Goal: Information Seeking & Learning: Learn about a topic

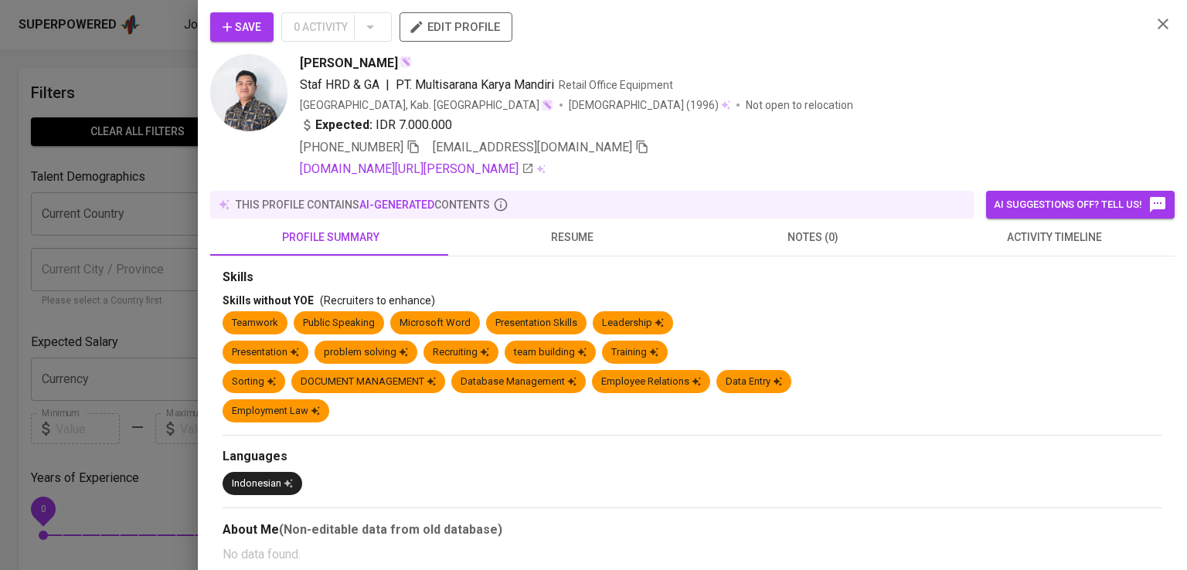
click at [77, 125] on div at bounding box center [593, 285] width 1187 height 570
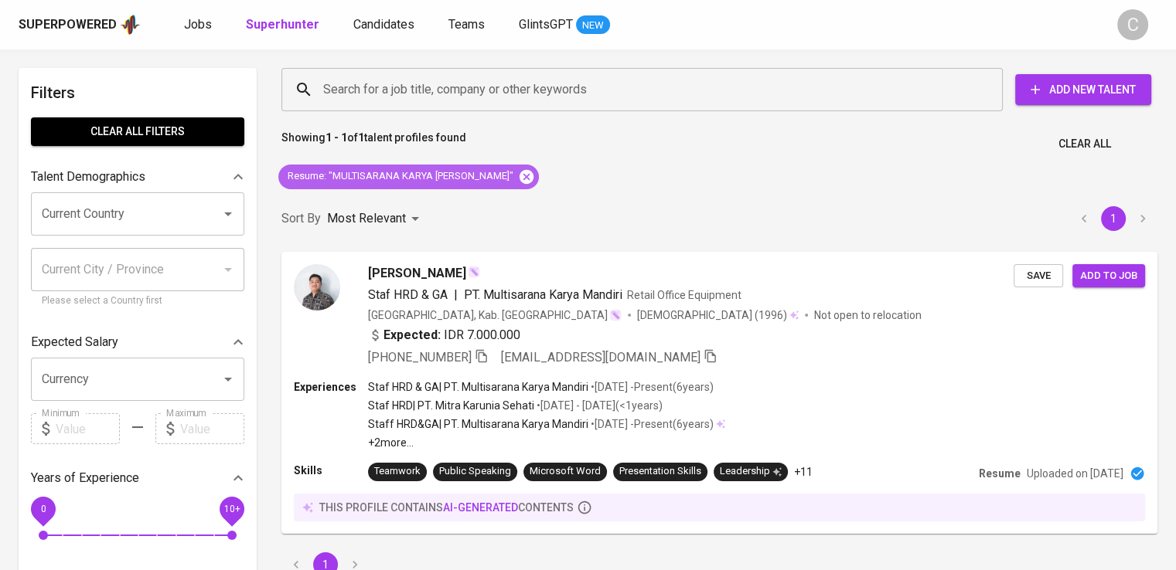
click at [519, 181] on icon at bounding box center [526, 176] width 14 height 14
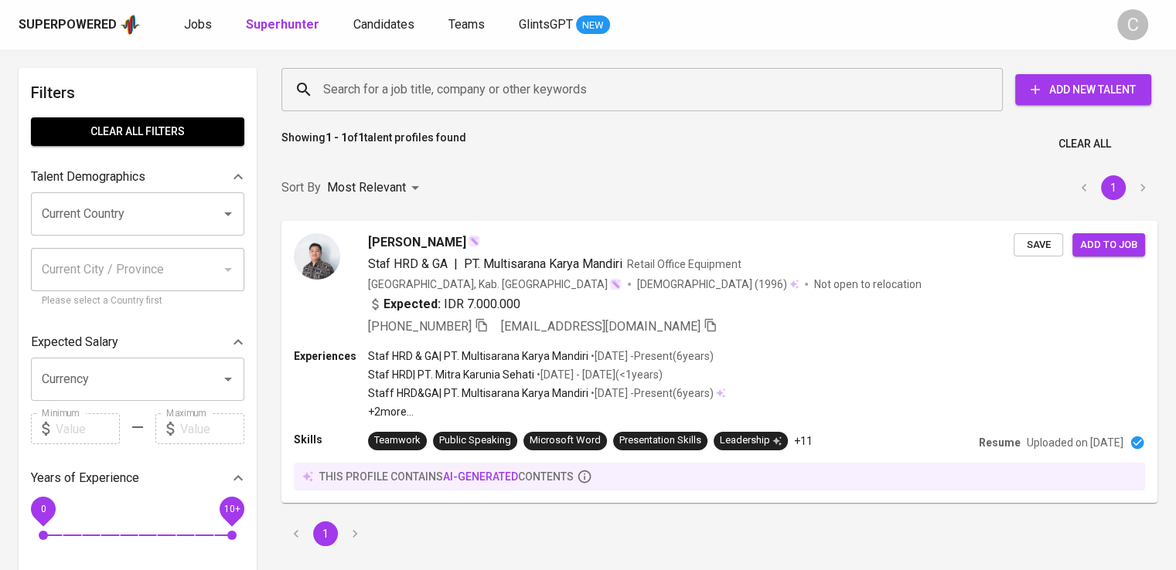
click at [488, 103] on input "Search for a job title, company or other keywords" at bounding box center [645, 89] width 653 height 29
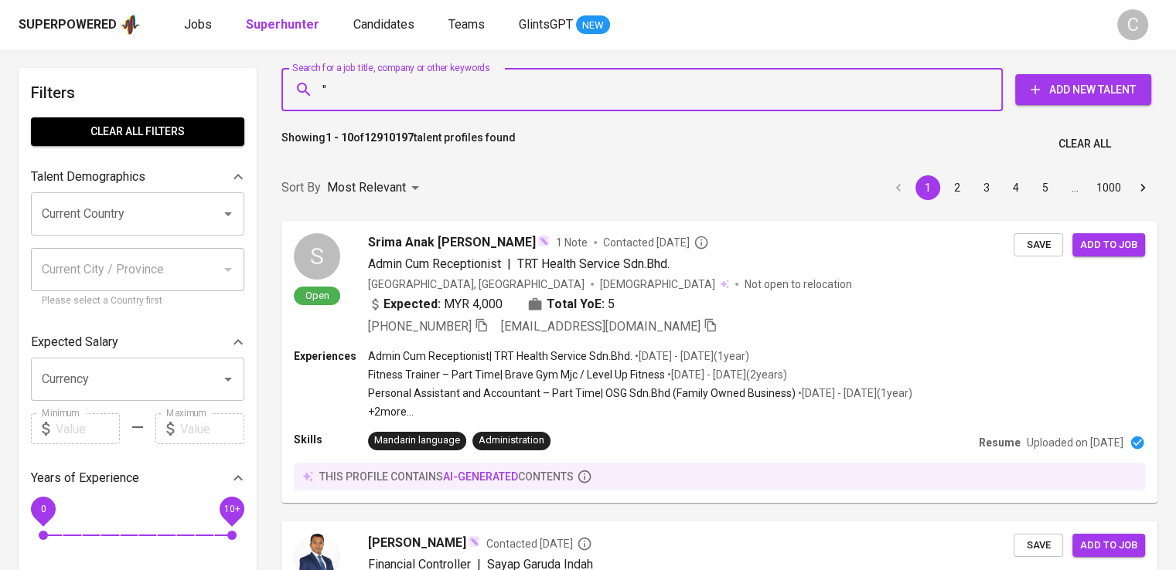
paste input "Vista Mandiri Gemilang"
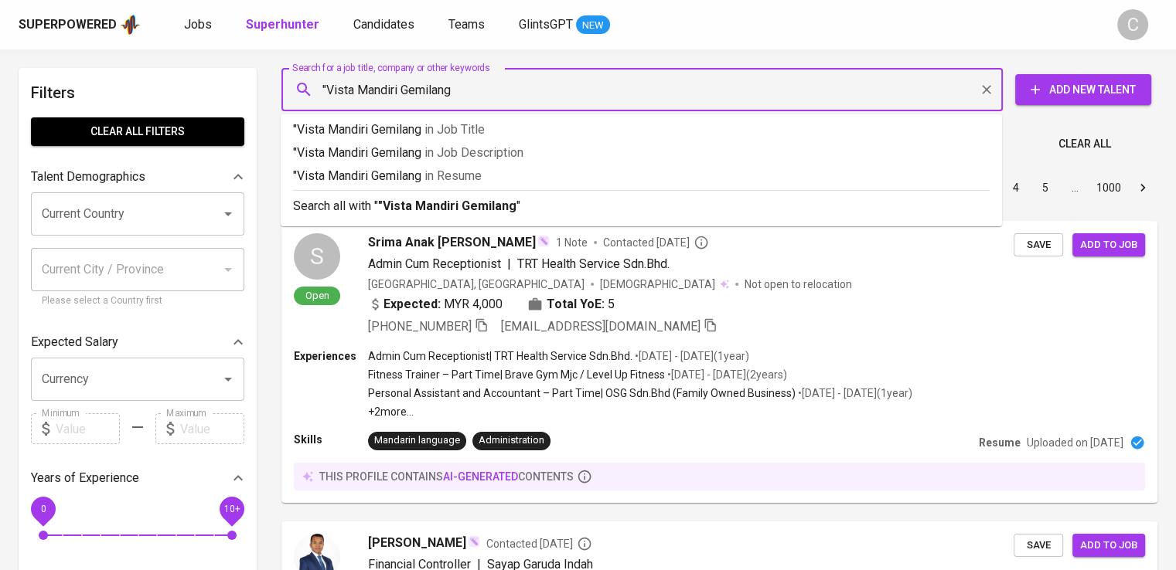
type input ""Vista Mandiri Gemilang""
click at [512, 183] on p ""Vista Mandiri Gemilang" in Resume" at bounding box center [641, 176] width 696 height 19
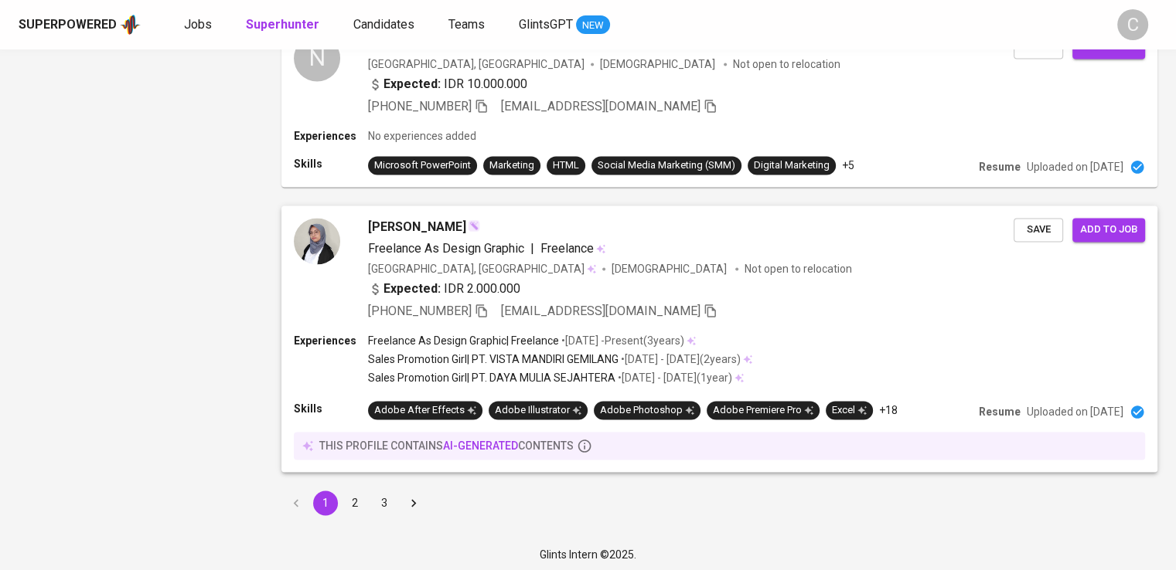
scroll to position [2427, 0]
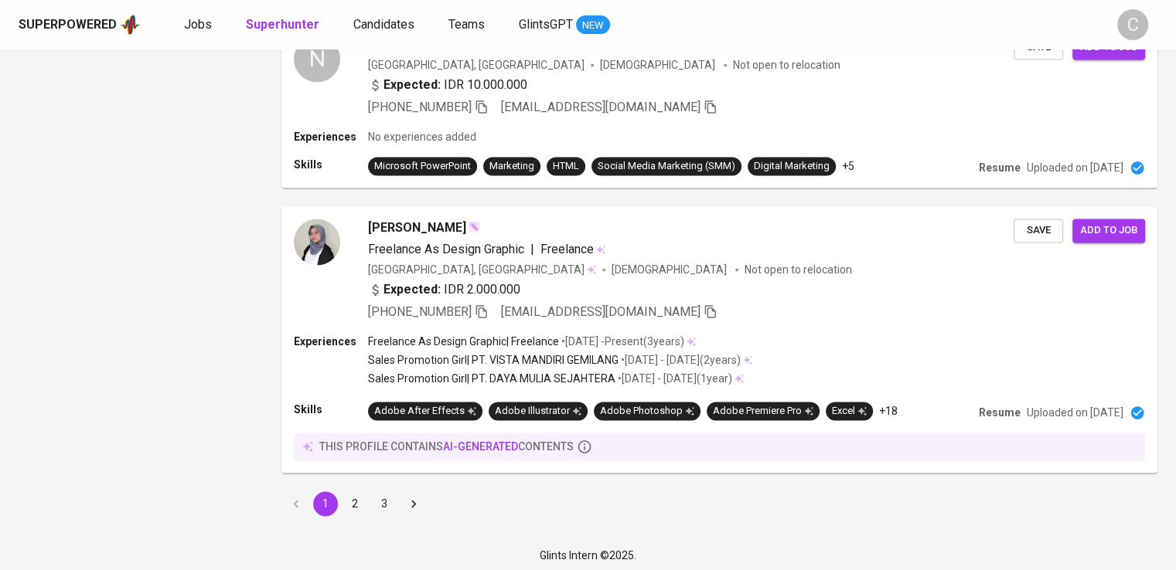
click at [359, 502] on button "2" at bounding box center [354, 504] width 25 height 25
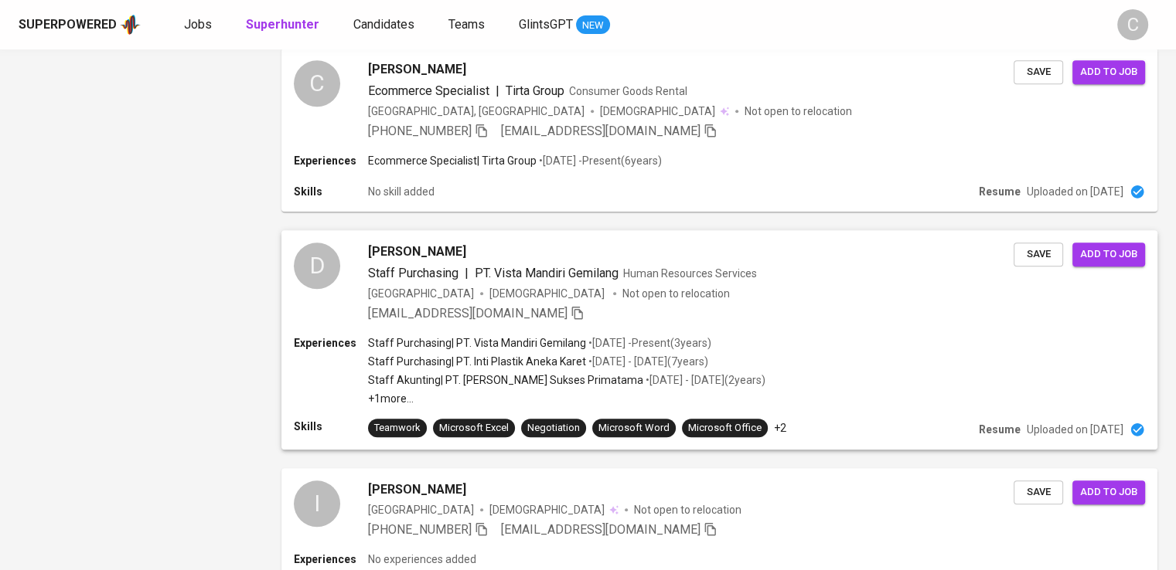
scroll to position [1857, 0]
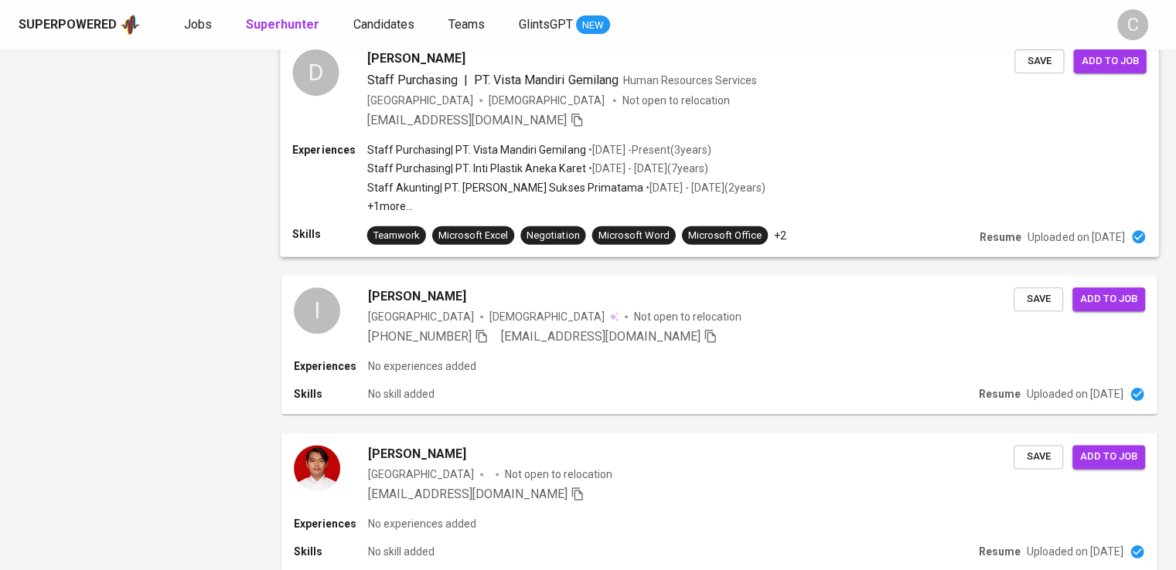
click at [622, 142] on p "• Feb 2022 - Present ( 3 years )" at bounding box center [647, 149] width 125 height 15
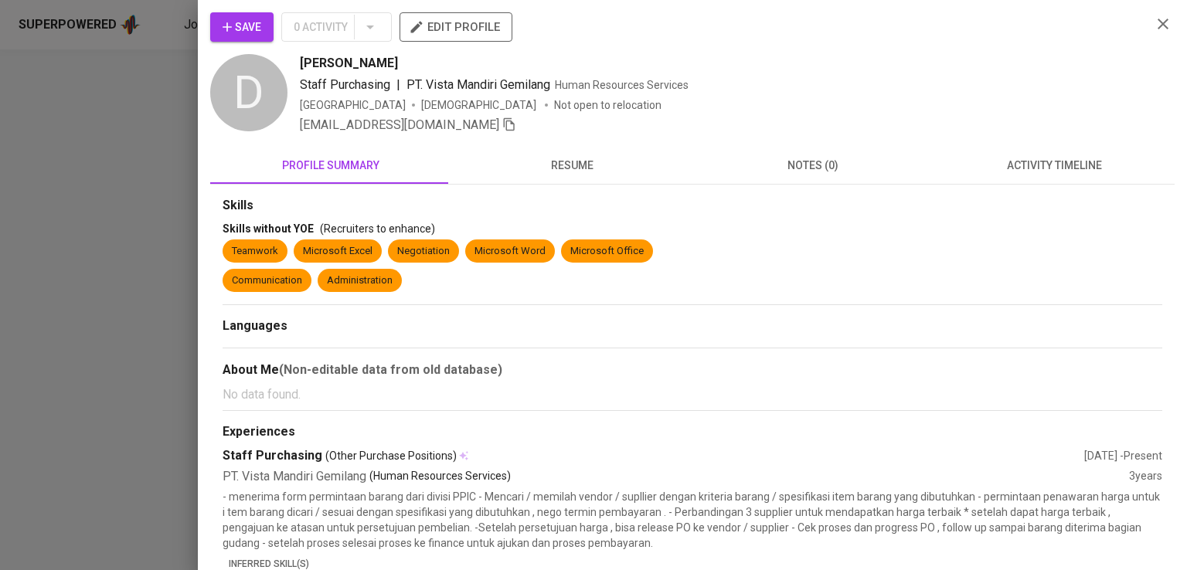
click at [0, 237] on div at bounding box center [593, 285] width 1187 height 570
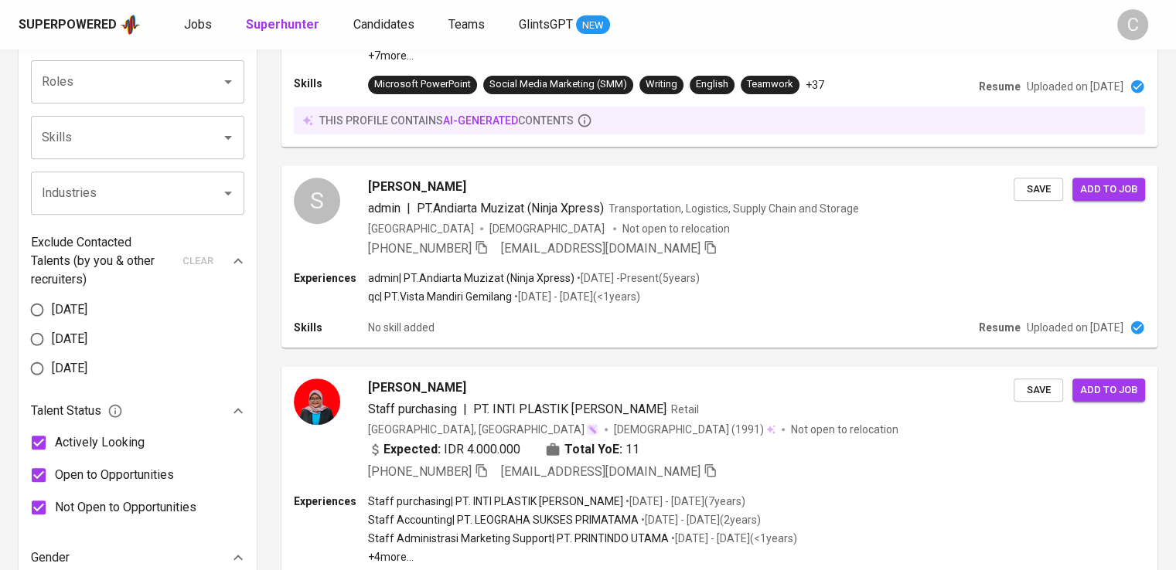
scroll to position [0, 0]
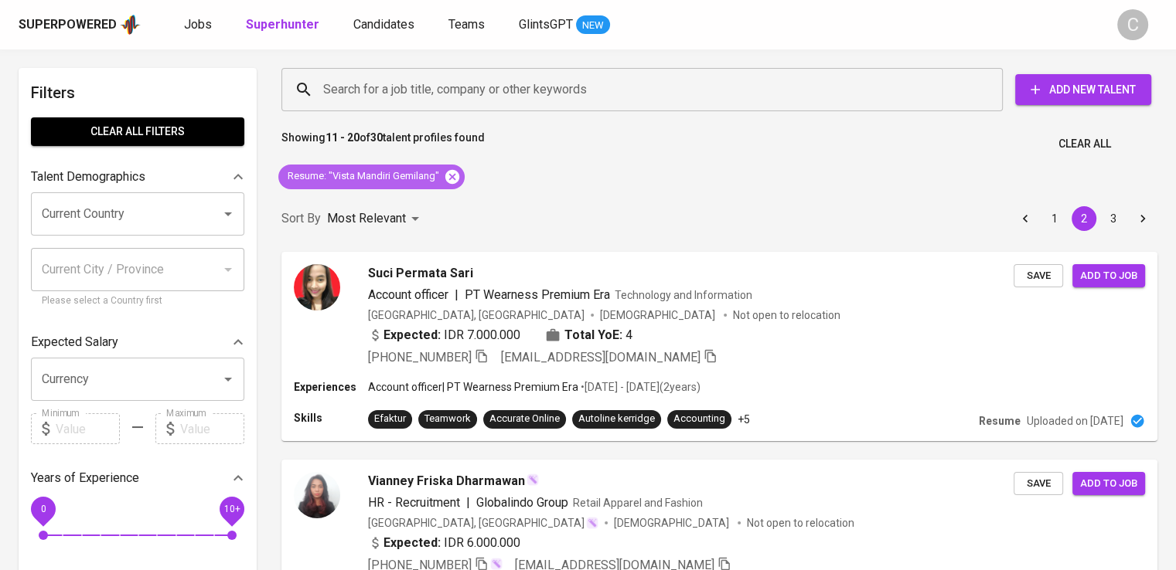
click at [461, 177] on icon at bounding box center [452, 177] width 17 height 17
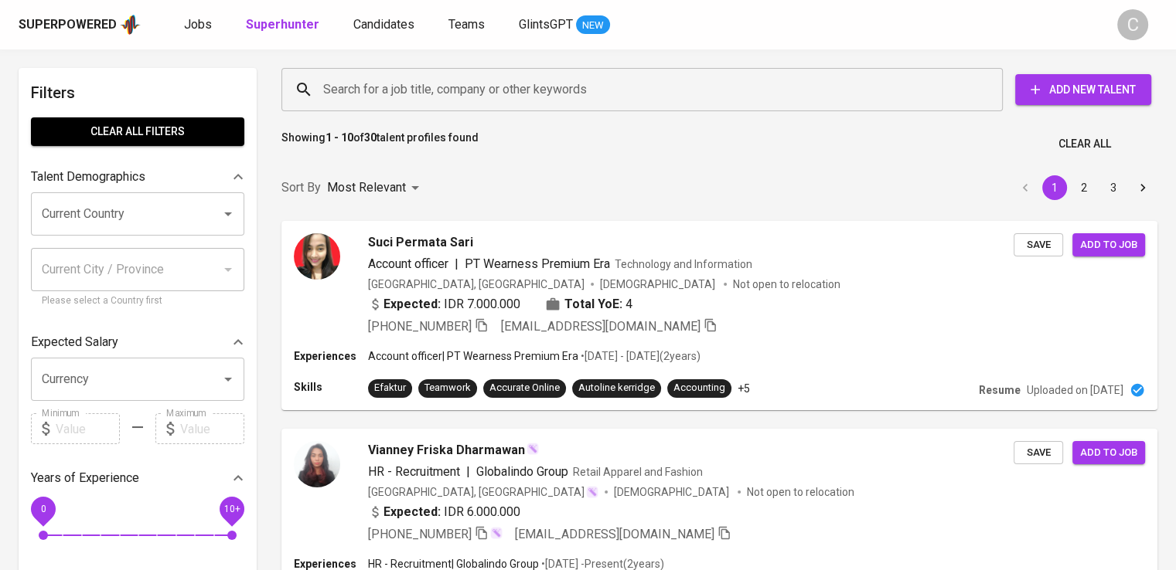
click at [475, 86] on input "Search for a job title, company or other keywords" at bounding box center [645, 89] width 653 height 29
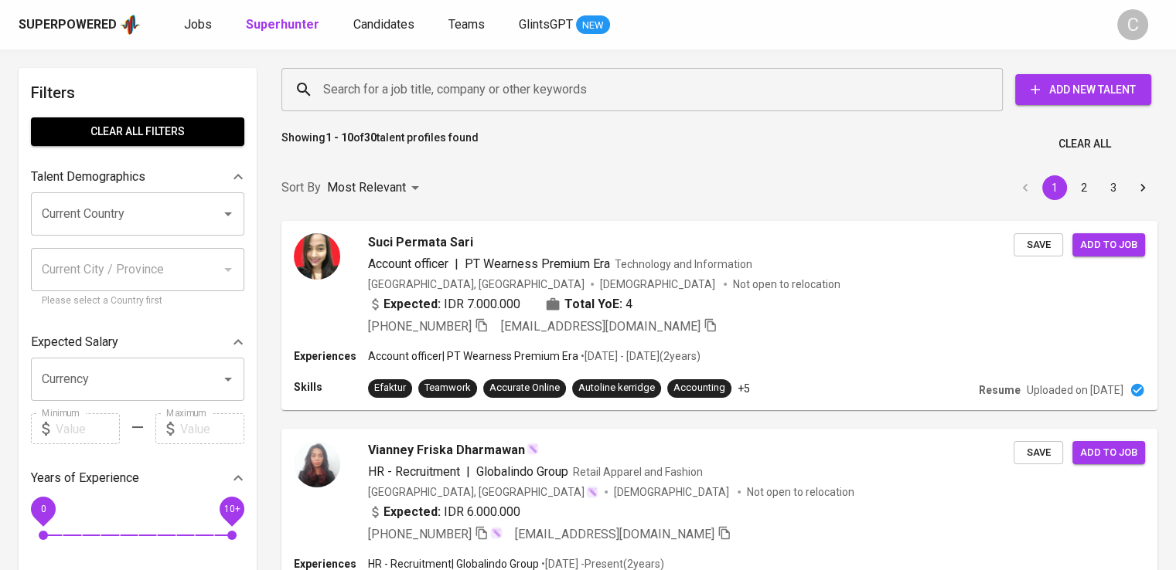
click at [475, 86] on input "Search for a job title, company or other keywords" at bounding box center [645, 89] width 653 height 29
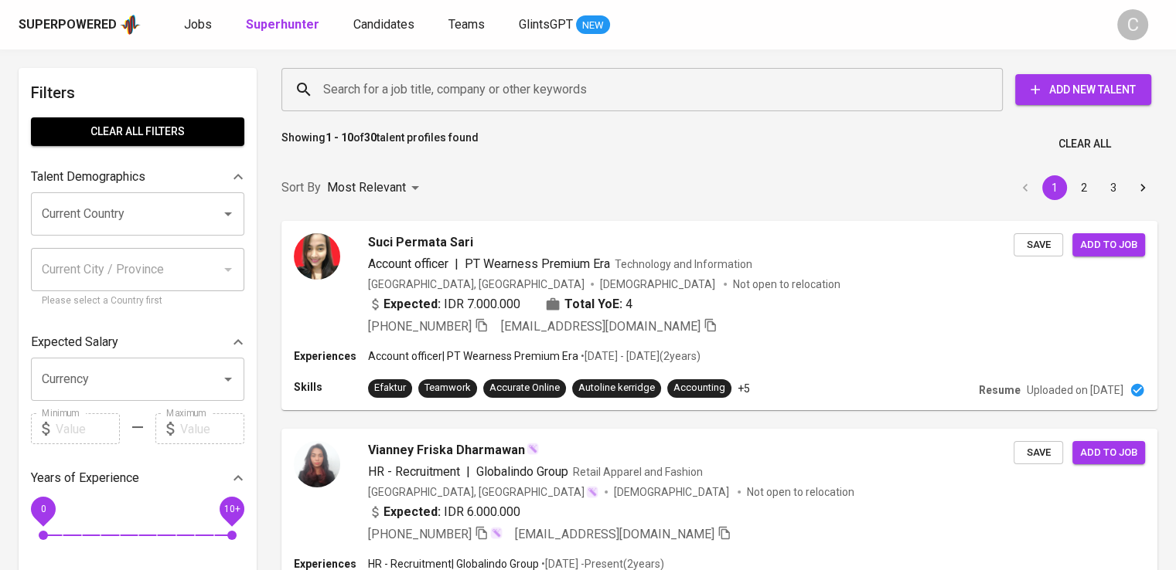
click at [475, 86] on input "Search for a job title, company or other keywords" at bounding box center [645, 89] width 653 height 29
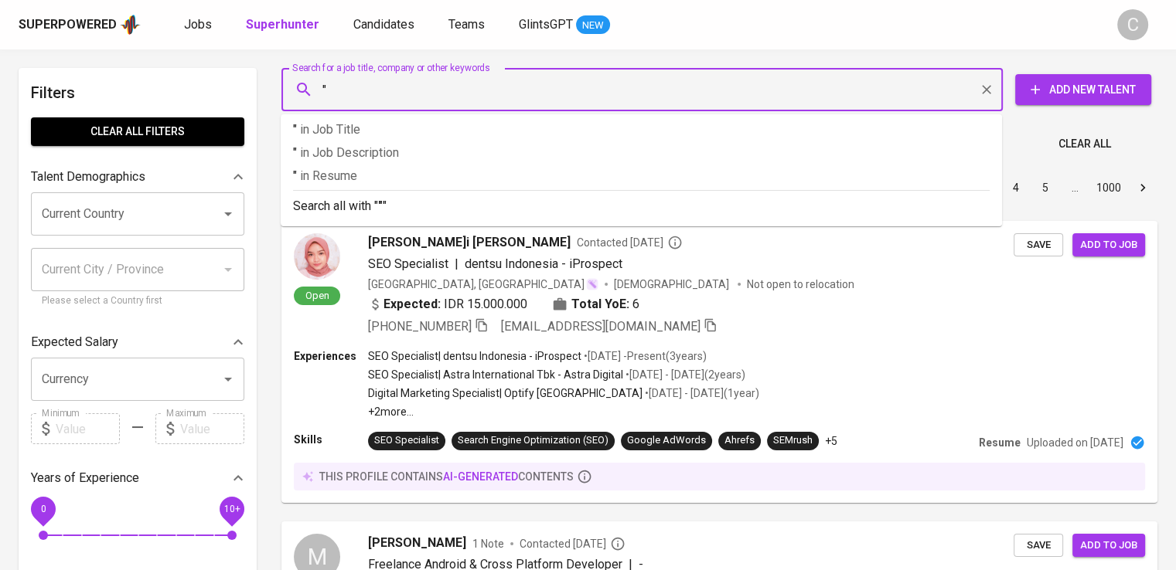
paste input "PALEM JAYA SEJAHTERA"
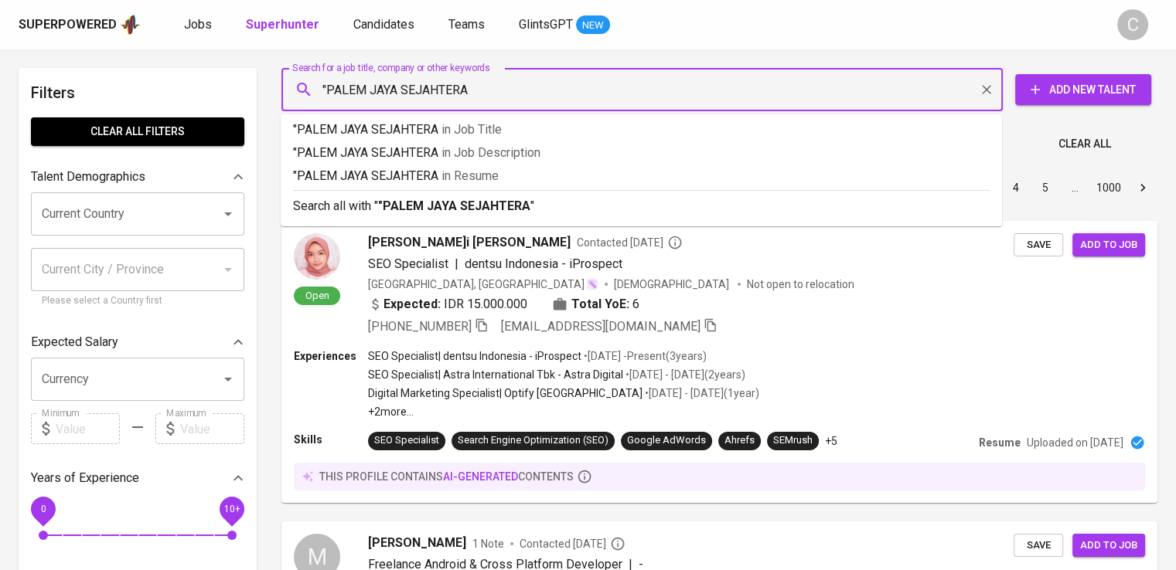
type input ""PALEM JAYA SEJAHTERA""
click at [480, 174] on span "in [GEOGRAPHIC_DATA]" at bounding box center [472, 176] width 57 height 15
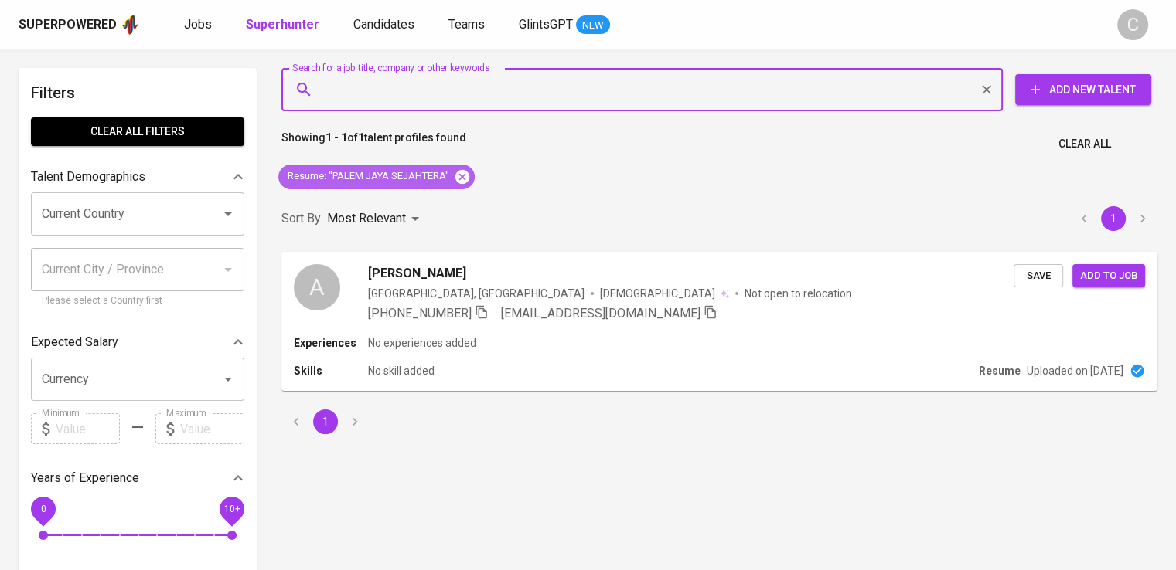
click at [466, 174] on icon at bounding box center [462, 177] width 17 height 17
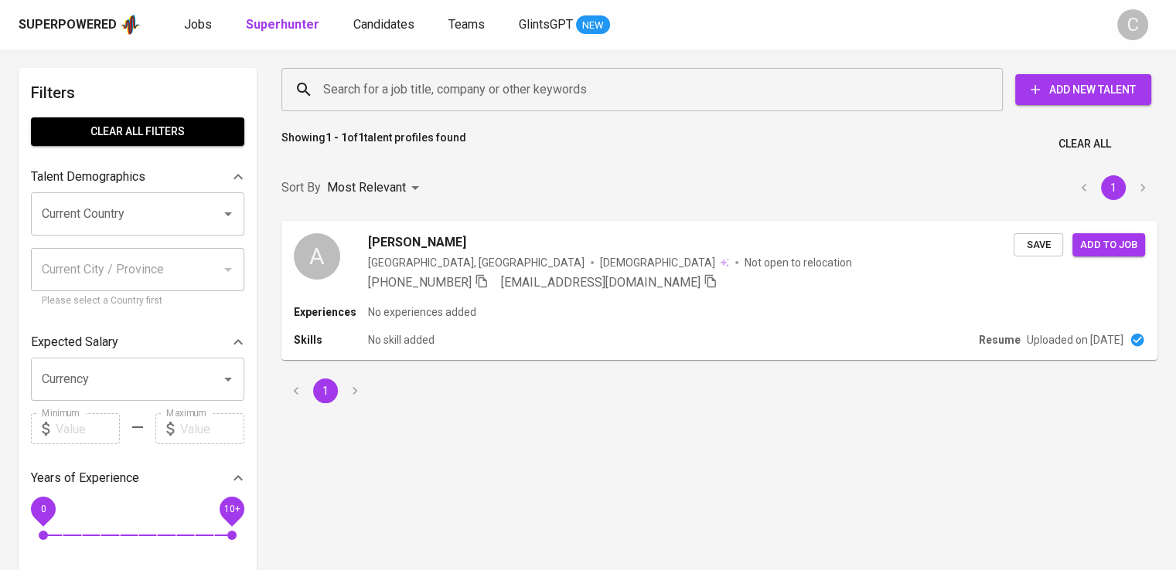
click at [448, 109] on div "Search for a job title, company or other keywords" at bounding box center [641, 89] width 721 height 43
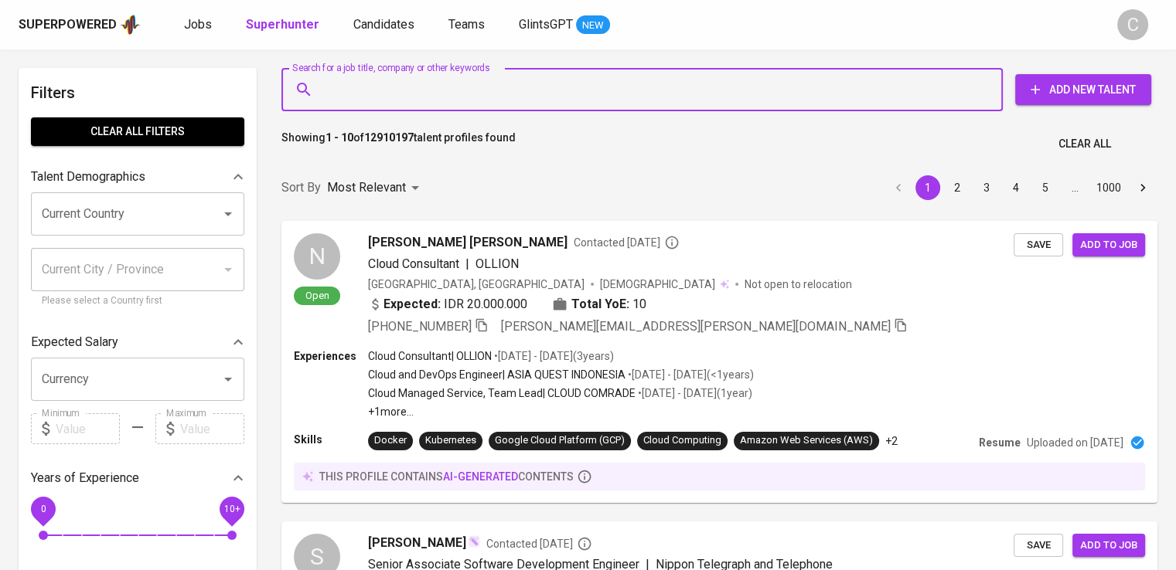
click at [464, 108] on div "Search for a job title, company or other keywords" at bounding box center [641, 89] width 721 height 43
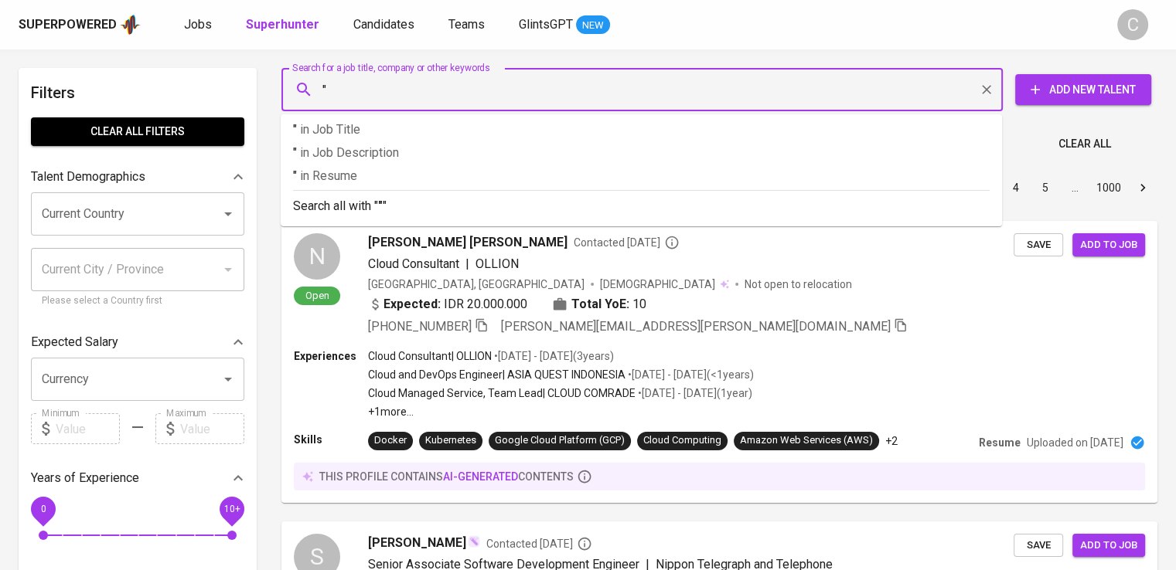
paste input "I-Tech General Engineering"
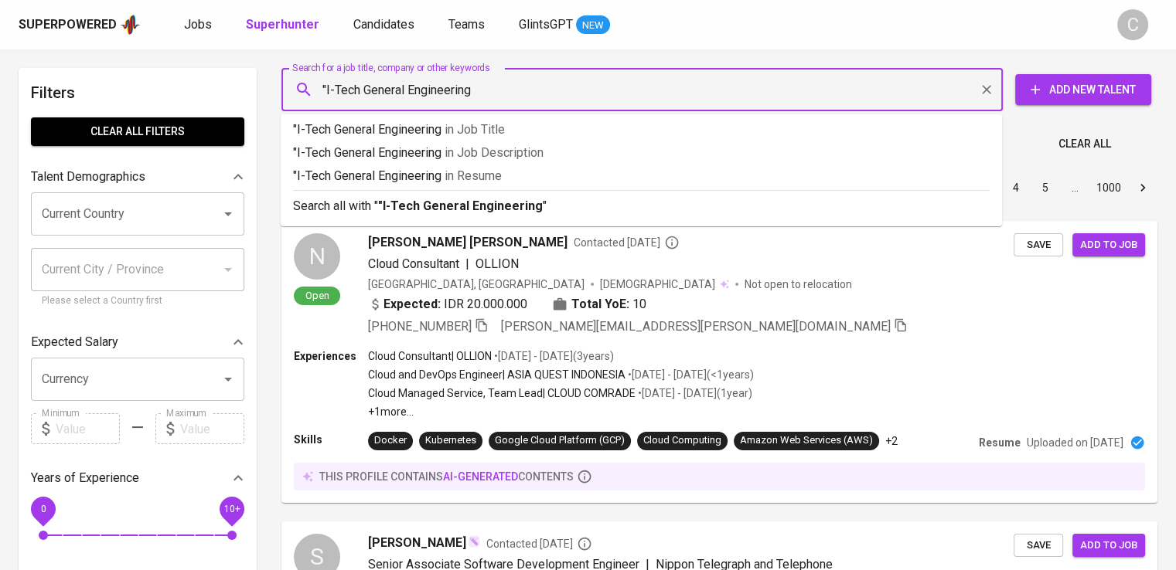
type input ""I-Tech General Engineering""
click at [496, 186] on li ""I-Tech General Engineering" in Resume" at bounding box center [641, 178] width 721 height 23
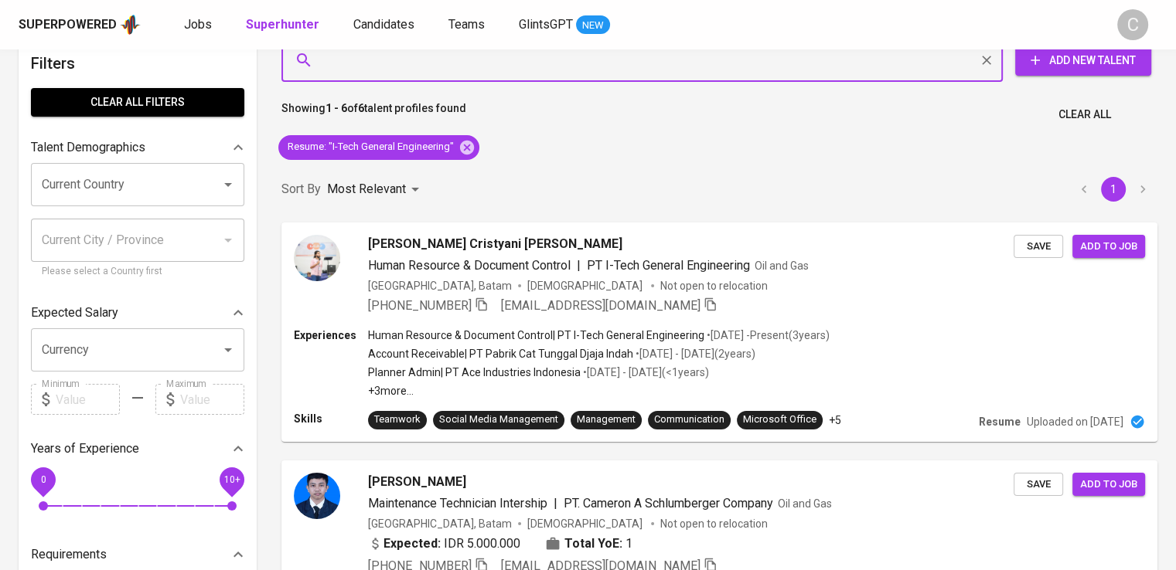
scroll to position [32, 0]
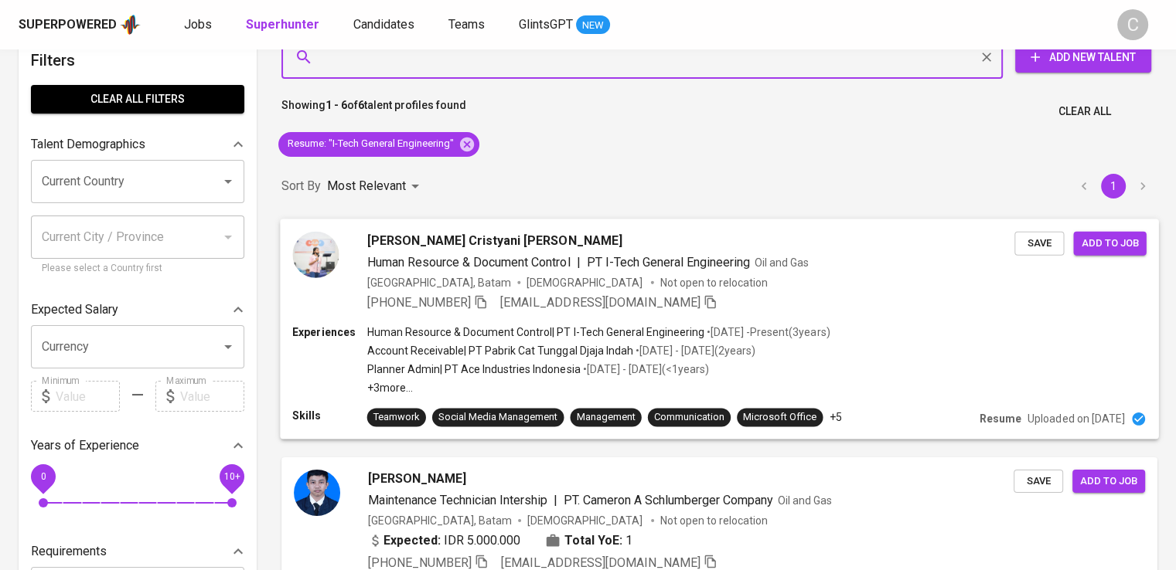
click at [655, 310] on span "merysinaga1996@gmail.com" at bounding box center [608, 302] width 217 height 19
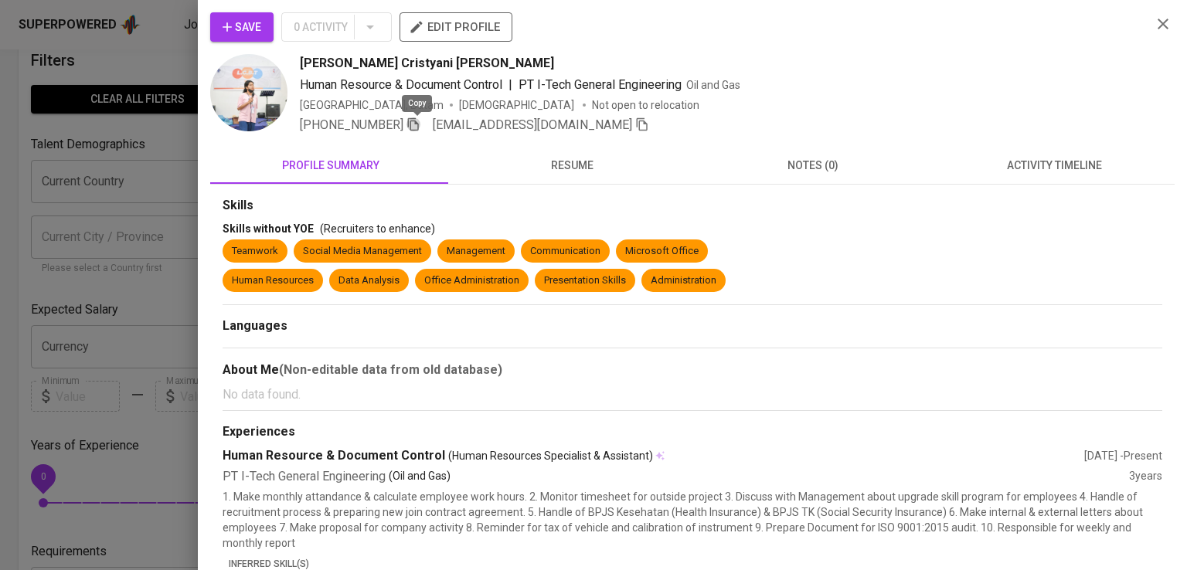
click at [417, 125] on icon "button" at bounding box center [414, 125] width 14 height 14
click at [781, 167] on span "notes (0)" at bounding box center [813, 165] width 223 height 19
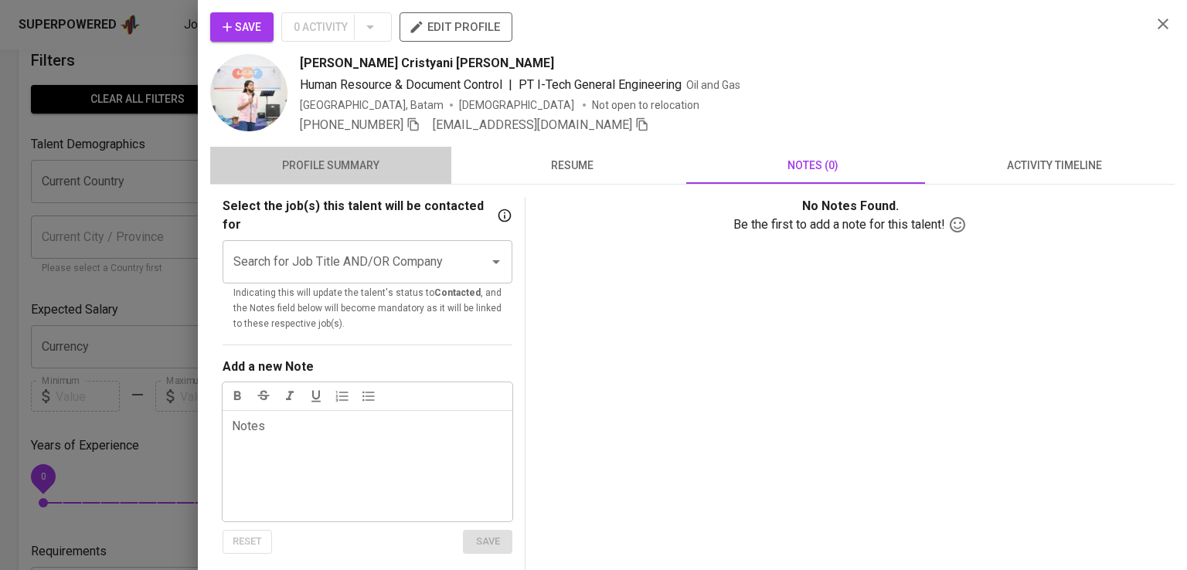
click at [370, 158] on span "profile summary" at bounding box center [331, 165] width 223 height 19
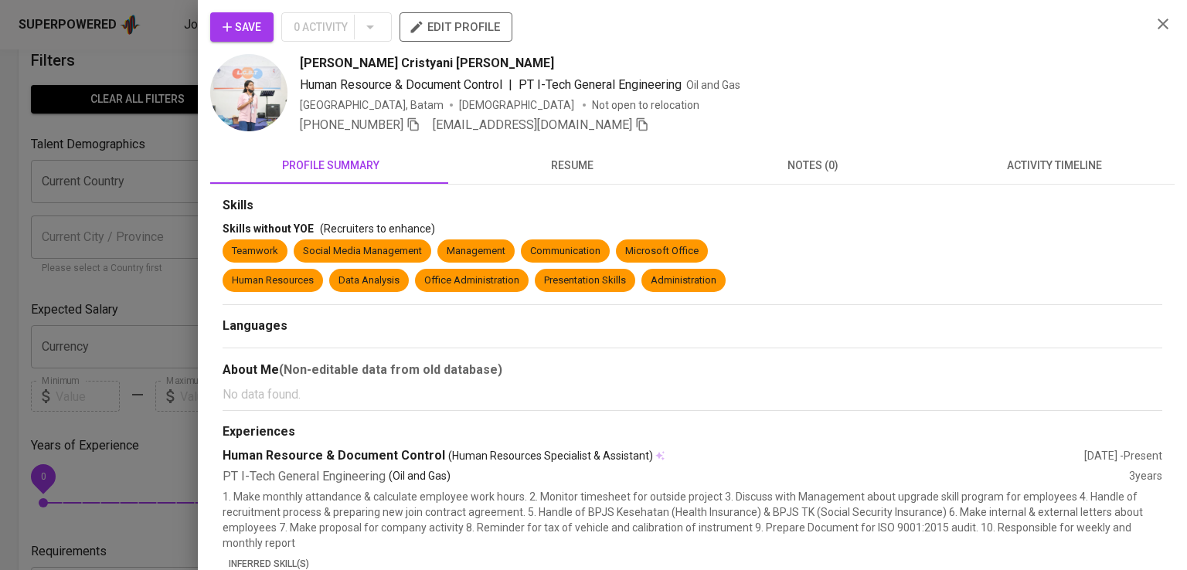
click at [1030, 46] on div "Save 0 Activity edit profile" at bounding box center [674, 33] width 929 height 42
click at [75, 192] on div at bounding box center [593, 285] width 1187 height 570
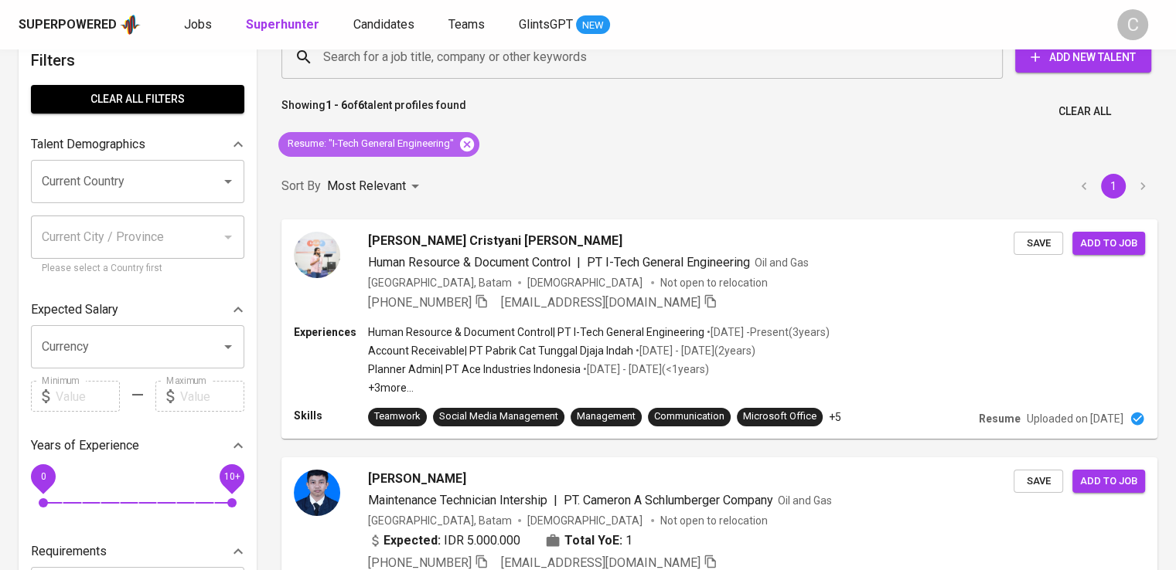
click at [473, 145] on icon at bounding box center [467, 144] width 14 height 14
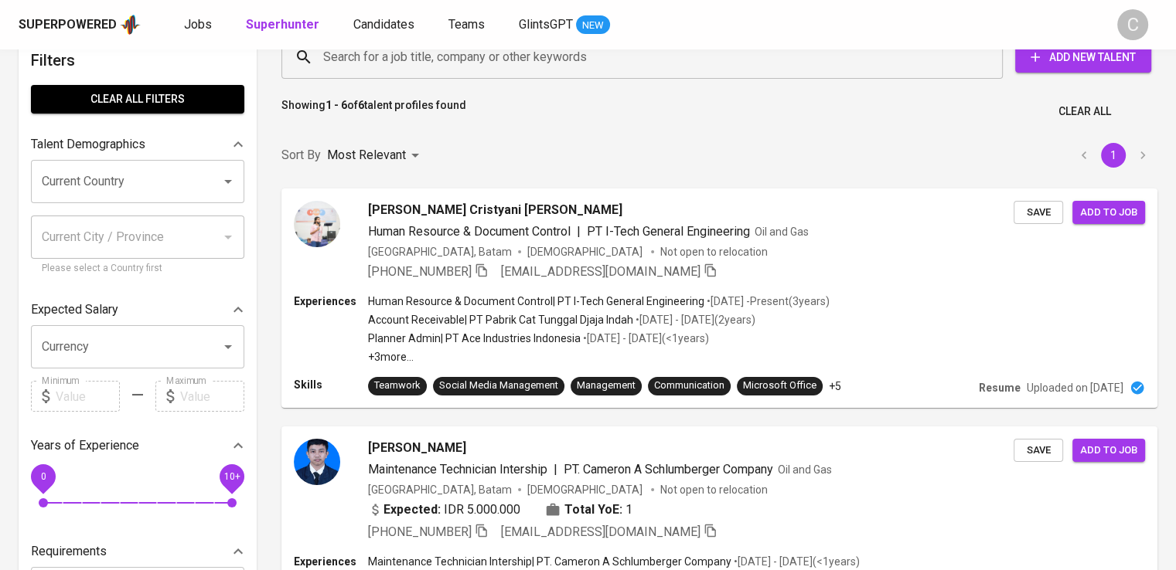
click at [489, 73] on div "Search for a job title, company or other keywords" at bounding box center [641, 57] width 721 height 43
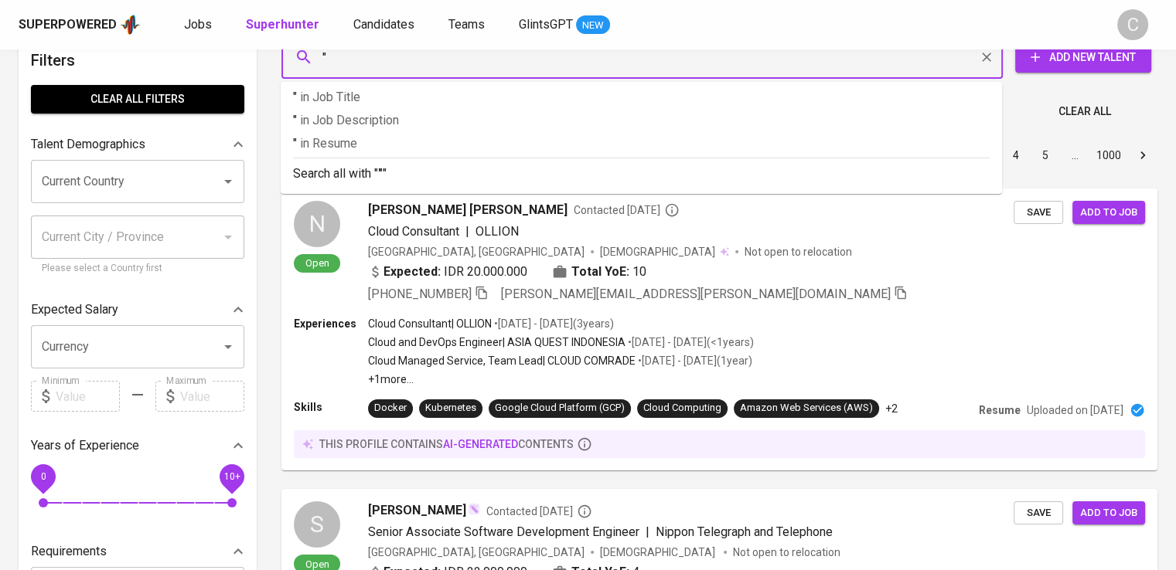
paste input "Afro Pacific Indah Steel"
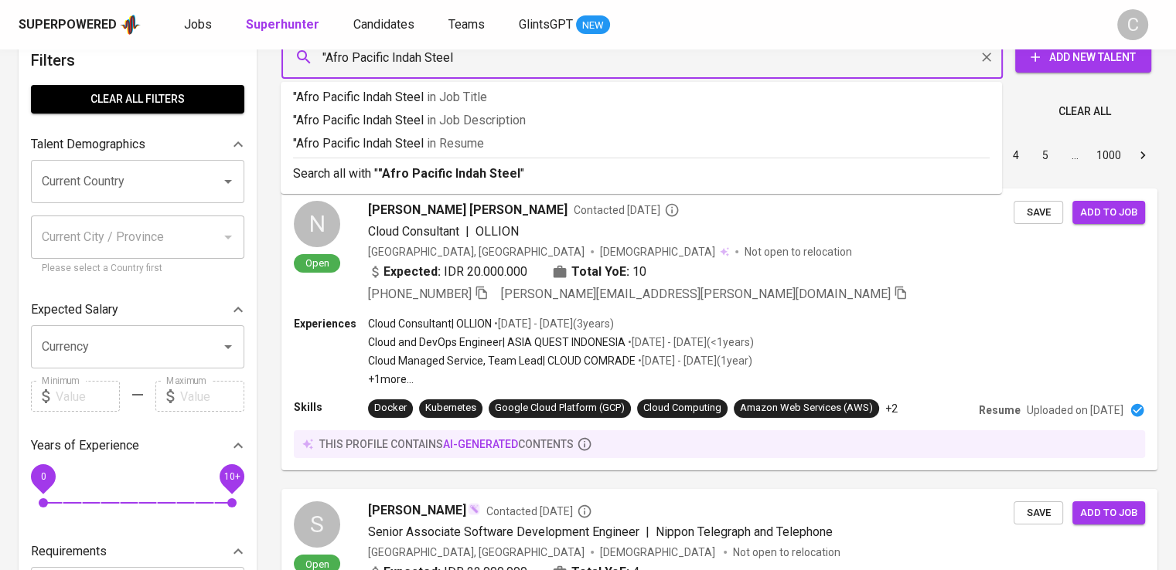
type input ""Afro Pacific Indah Steel""
click at [516, 148] on p ""Afro Pacific Indah Steel" in Resume" at bounding box center [641, 144] width 696 height 19
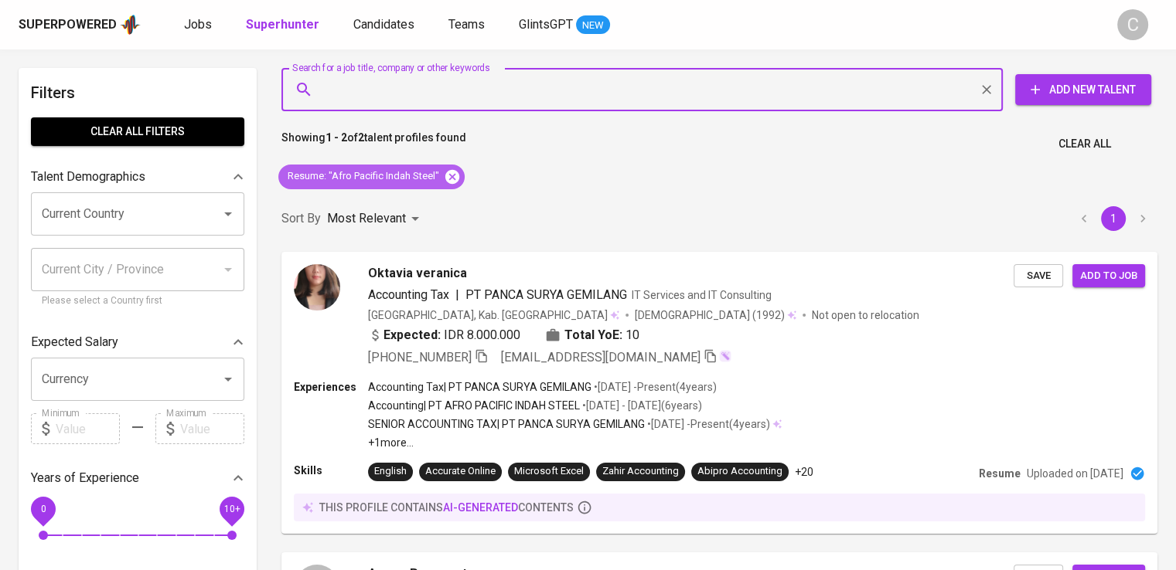
click at [451, 172] on icon at bounding box center [452, 176] width 14 height 14
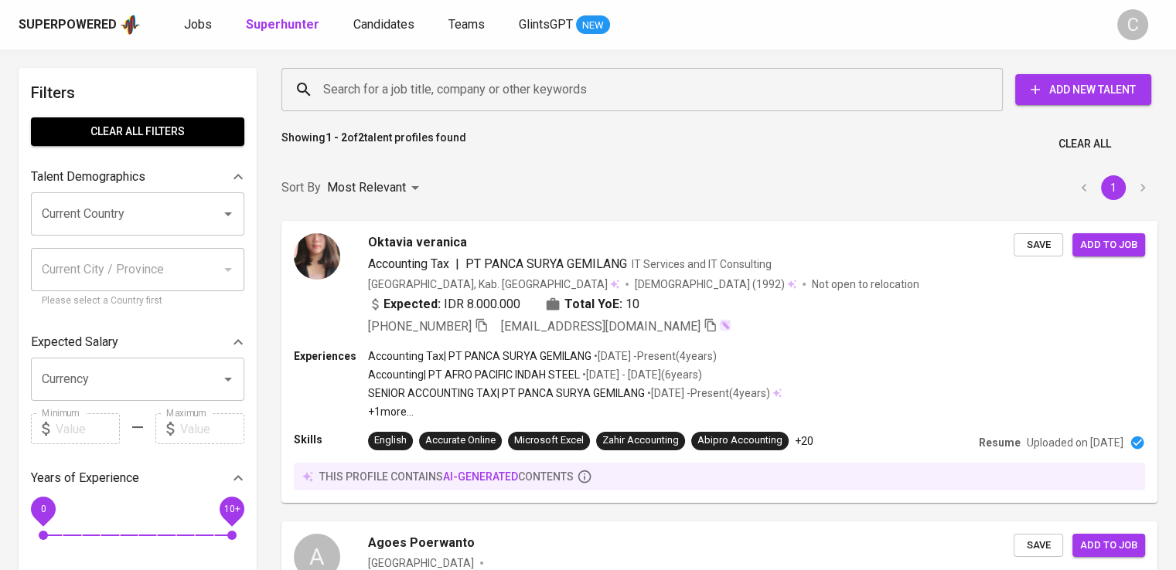
click at [473, 76] on input "Search for a job title, company or other keywords" at bounding box center [645, 89] width 653 height 29
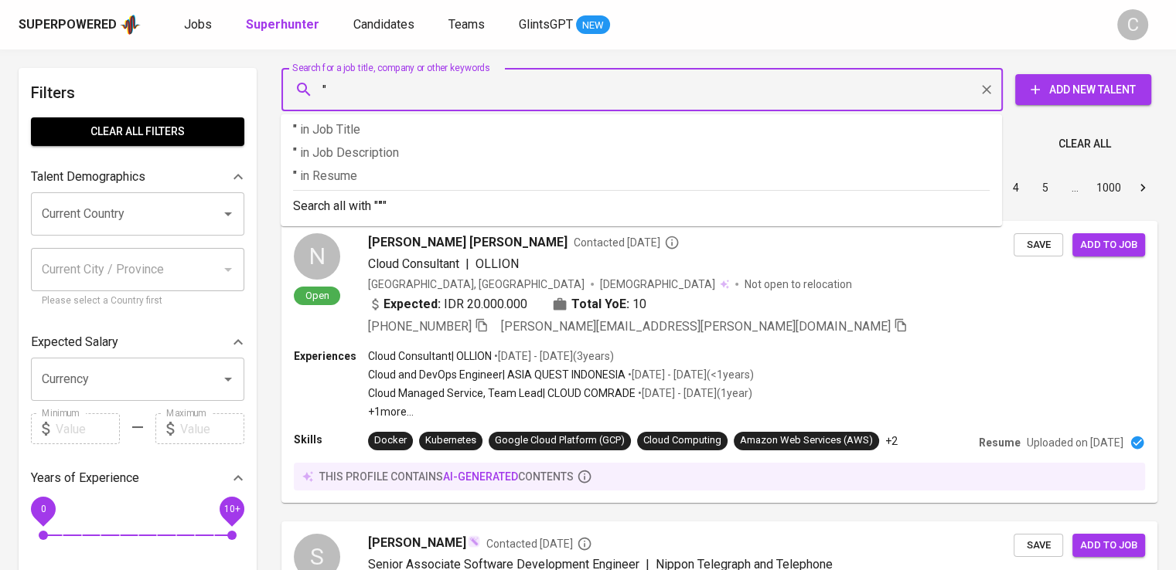
paste input "Globalindo Intimates"
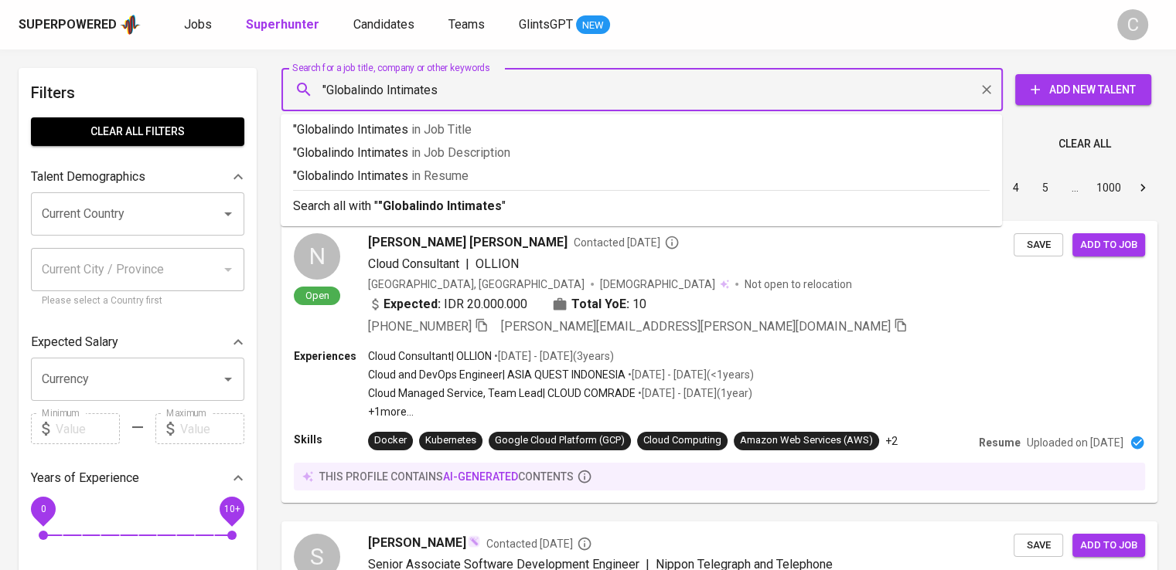
type input ""Globalindo Intimates""
click at [495, 176] on p ""Globalindo Intimates" in Resume" at bounding box center [641, 176] width 696 height 19
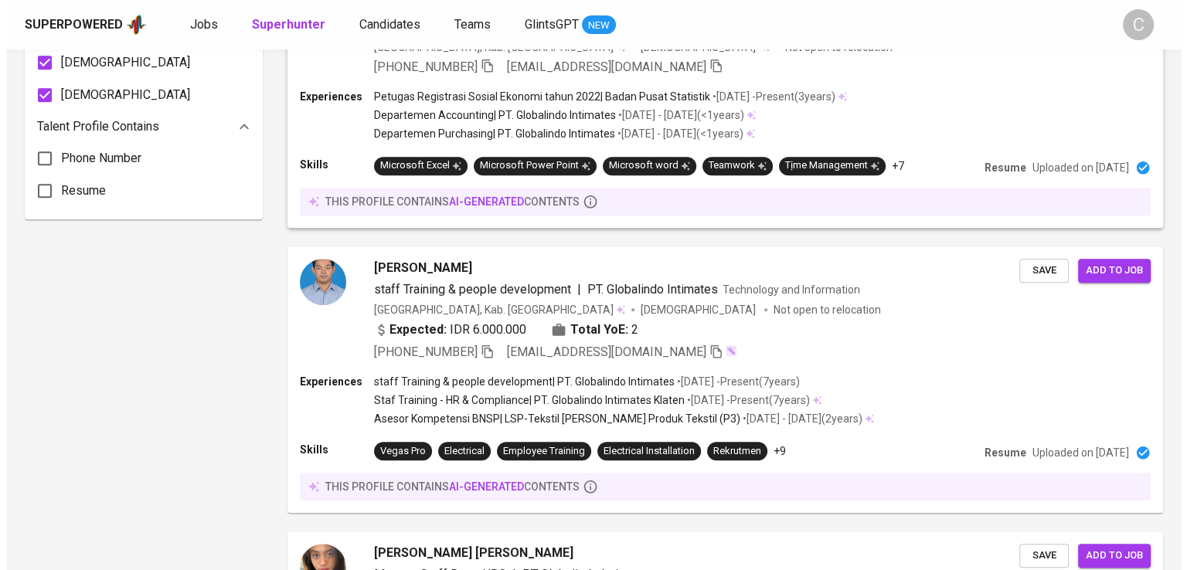
scroll to position [1122, 0]
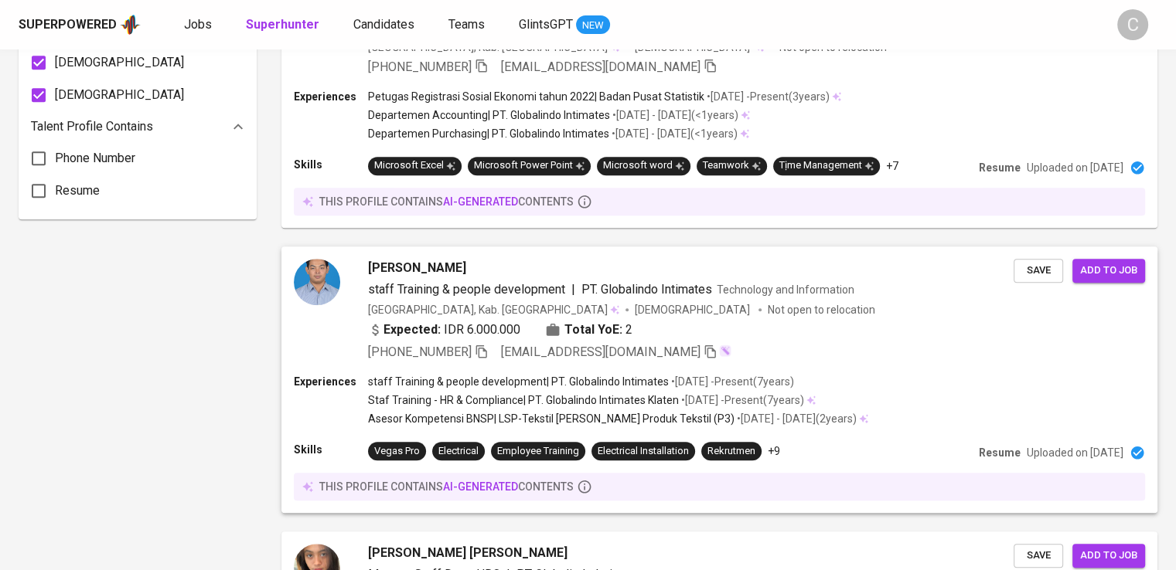
click at [673, 284] on span "PT. Globalindo Intimates" at bounding box center [646, 289] width 131 height 15
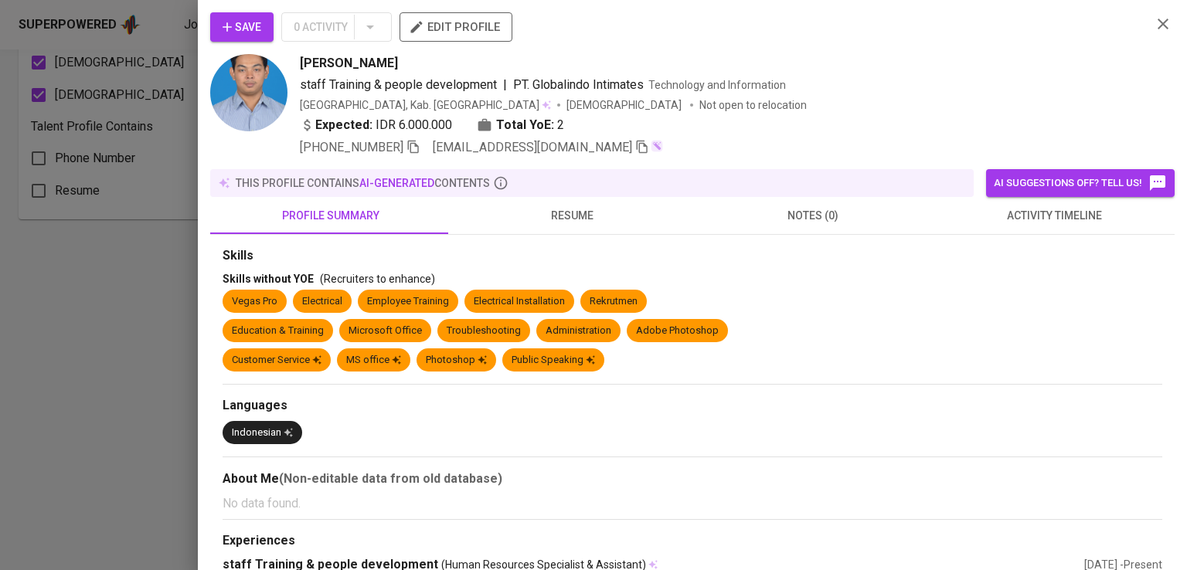
click at [995, 60] on div "Tito Bagaskara" at bounding box center [720, 63] width 840 height 19
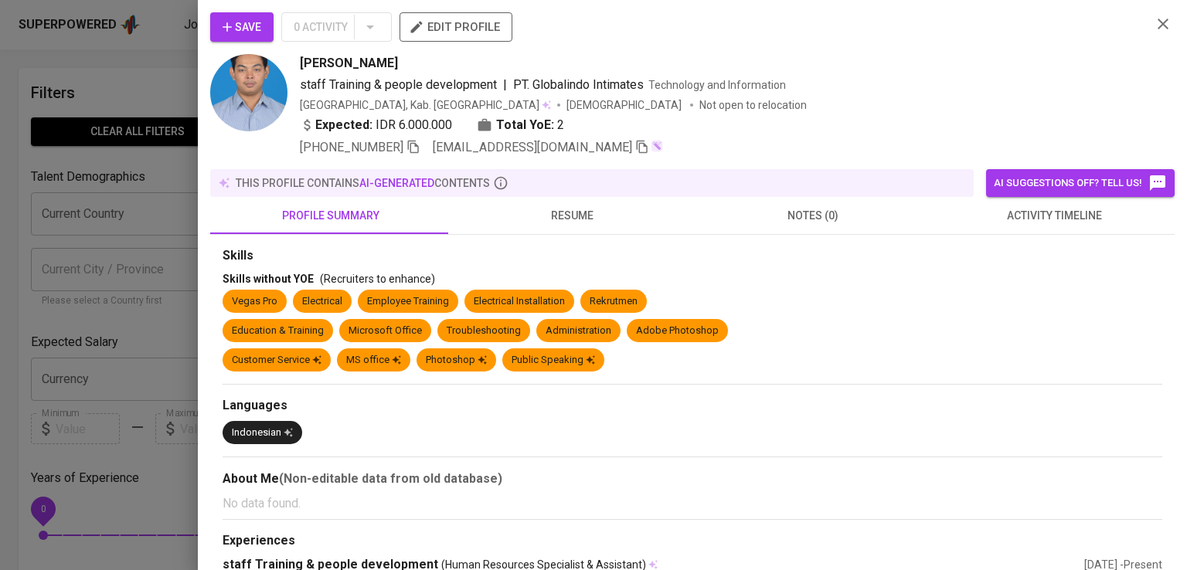
scroll to position [1122, 0]
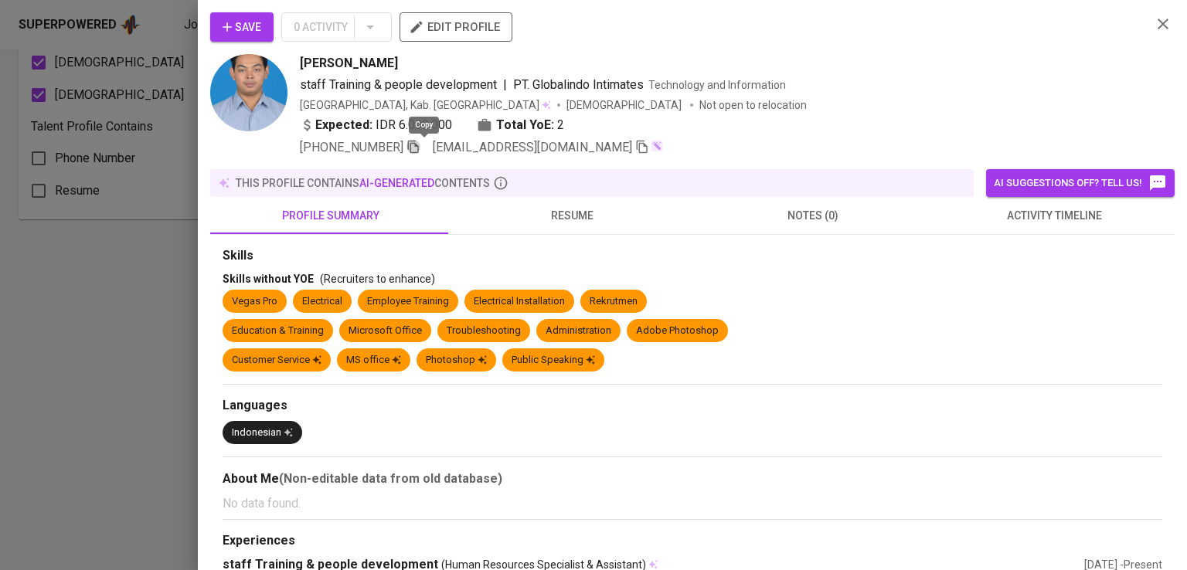
click at [419, 144] on icon "button" at bounding box center [413, 147] width 11 height 13
click at [105, 239] on div at bounding box center [593, 285] width 1187 height 570
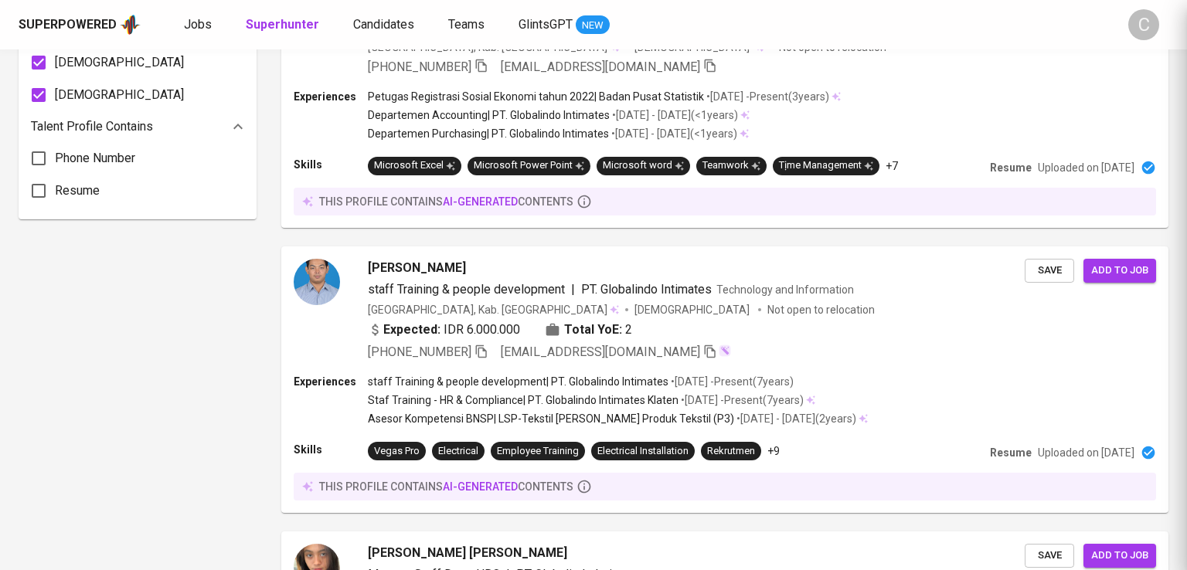
click at [105, 239] on div at bounding box center [593, 285] width 1187 height 570
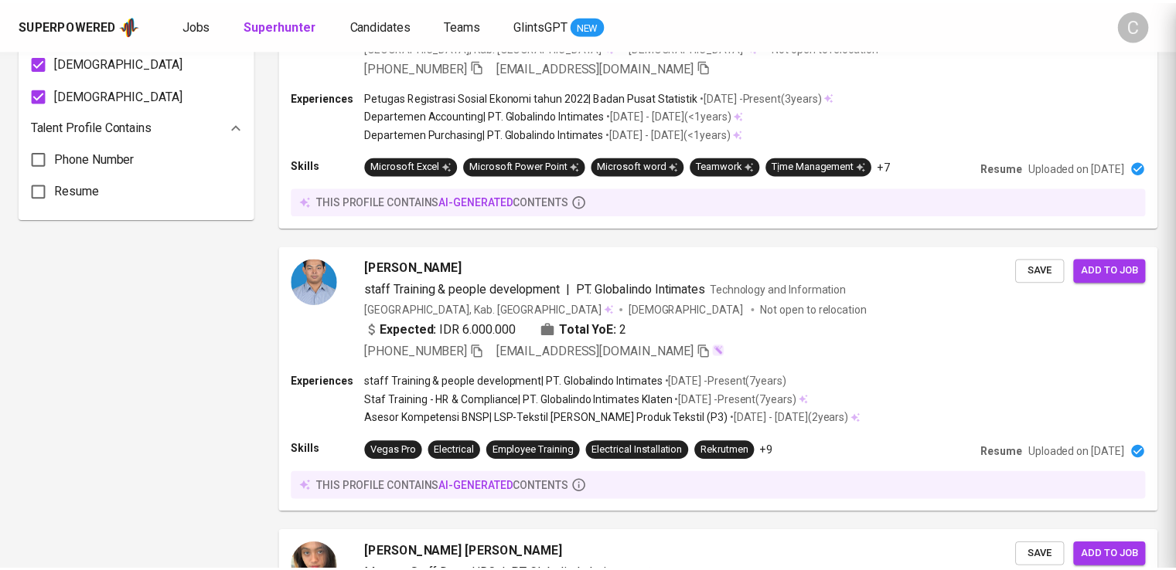
scroll to position [0, 0]
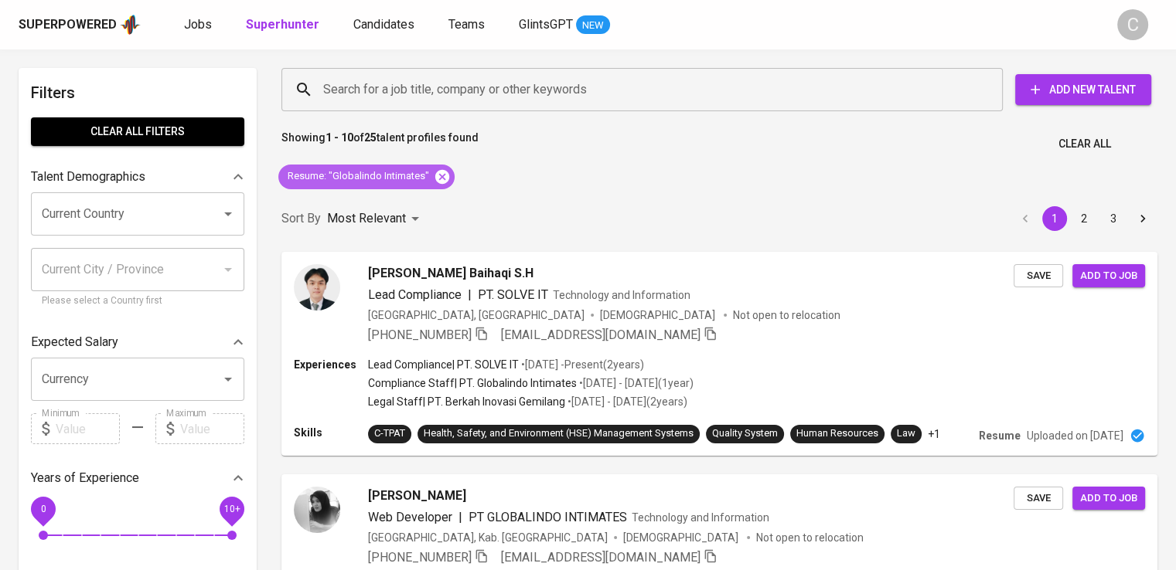
click at [437, 174] on icon at bounding box center [442, 176] width 14 height 14
click at [437, 196] on div "Sort By Most Relevant MOST_RELEVANT 1 2 3" at bounding box center [719, 219] width 894 height 47
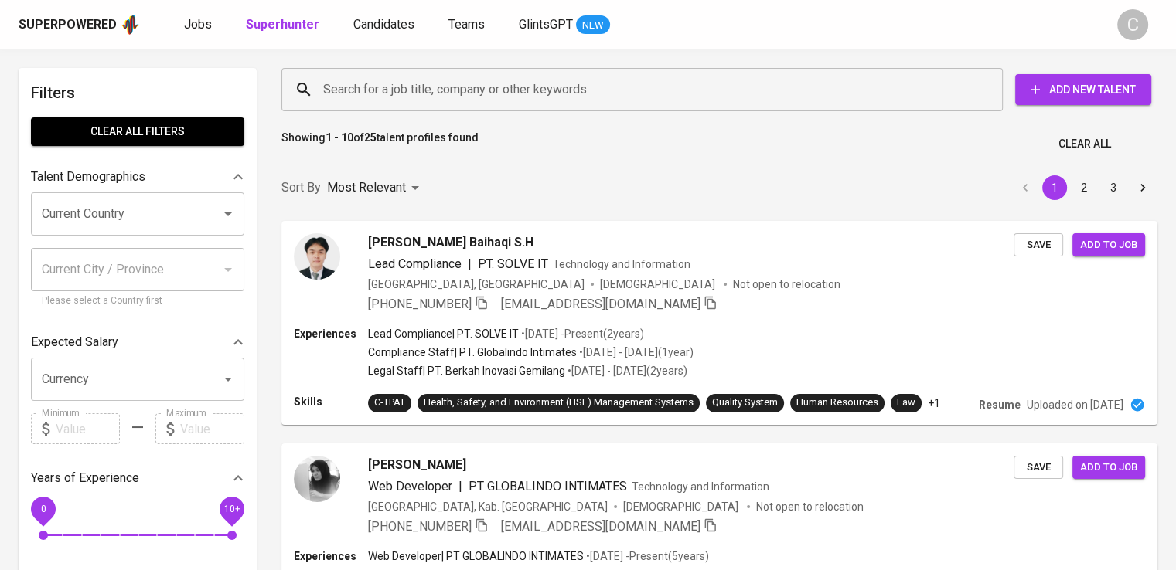
click at [453, 97] on input "Search for a job title, company or other keywords" at bounding box center [645, 89] width 653 height 29
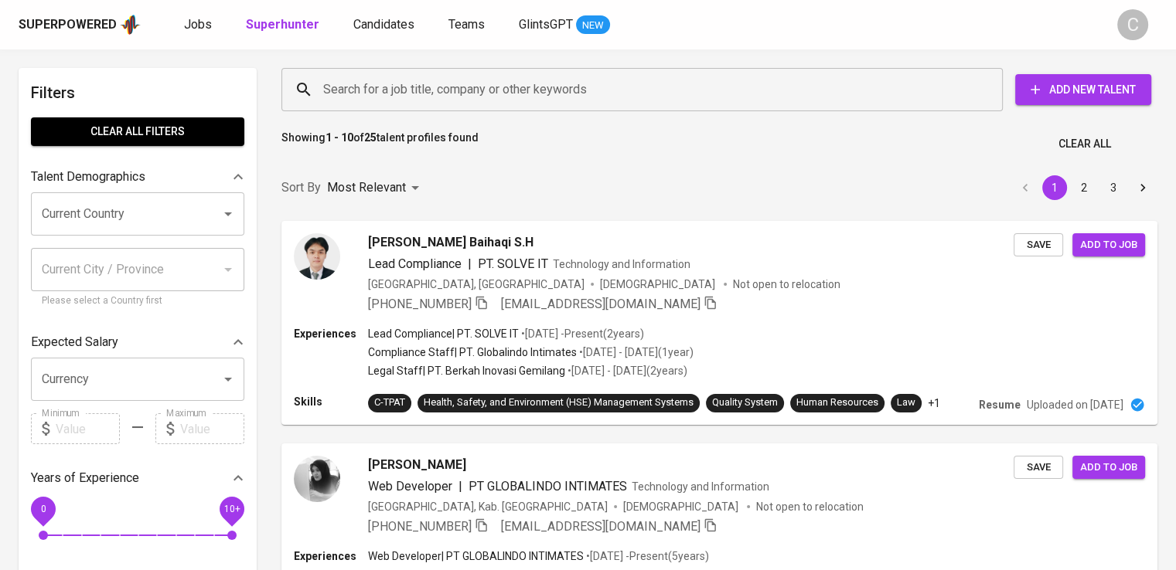
click at [453, 97] on input "Search for a job title, company or other keywords" at bounding box center [645, 89] width 653 height 29
click at [475, 95] on input "Search for a job title, company or other keywords" at bounding box center [645, 89] width 653 height 29
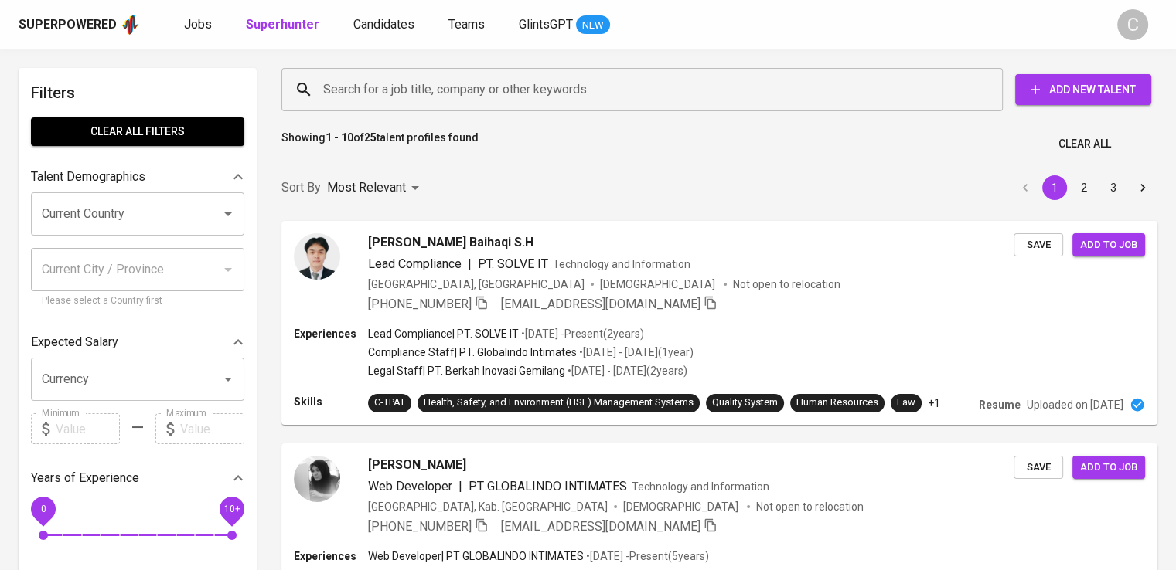
click at [475, 95] on input "Search for a job title, company or other keywords" at bounding box center [645, 89] width 653 height 29
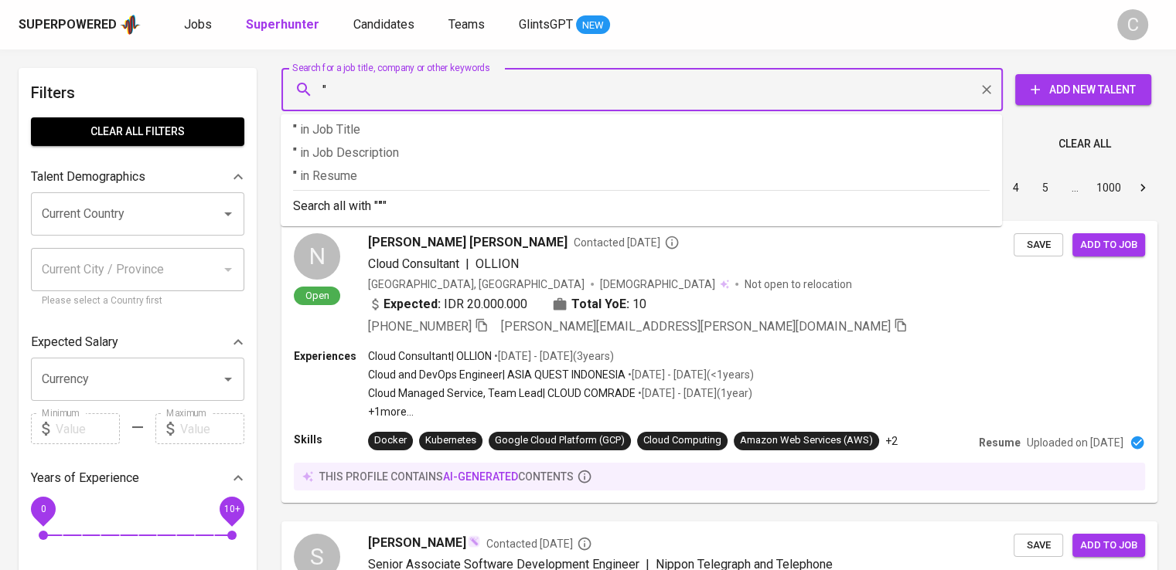
paste input "Fokus [PERSON_NAME]"
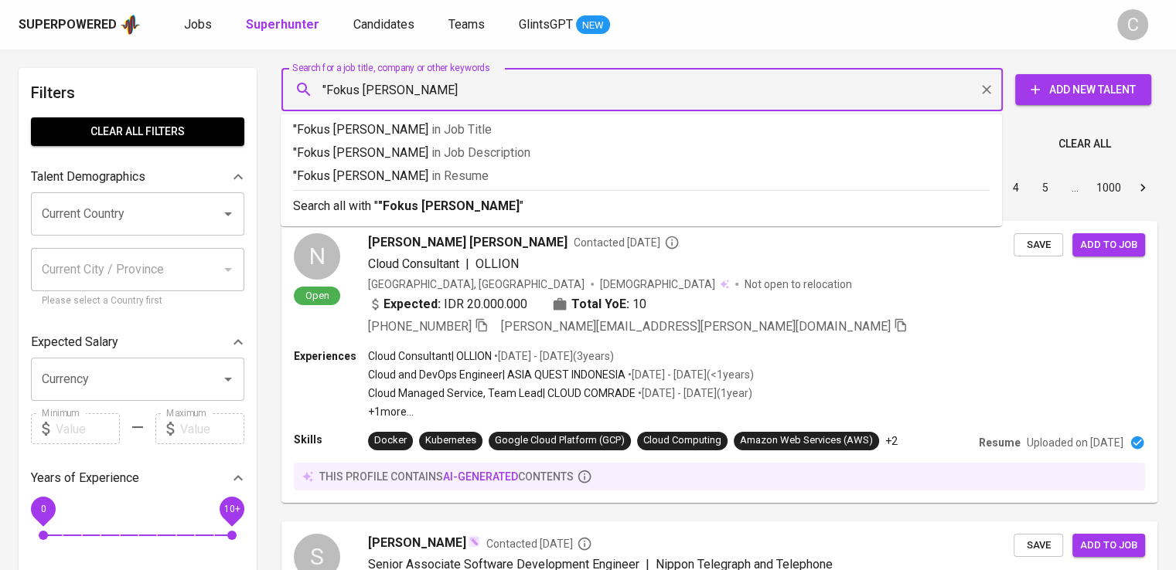
type input ""Fokus [PERSON_NAME]""
click at [520, 172] on p ""Fokus [PERSON_NAME]" in Resume" at bounding box center [641, 176] width 696 height 19
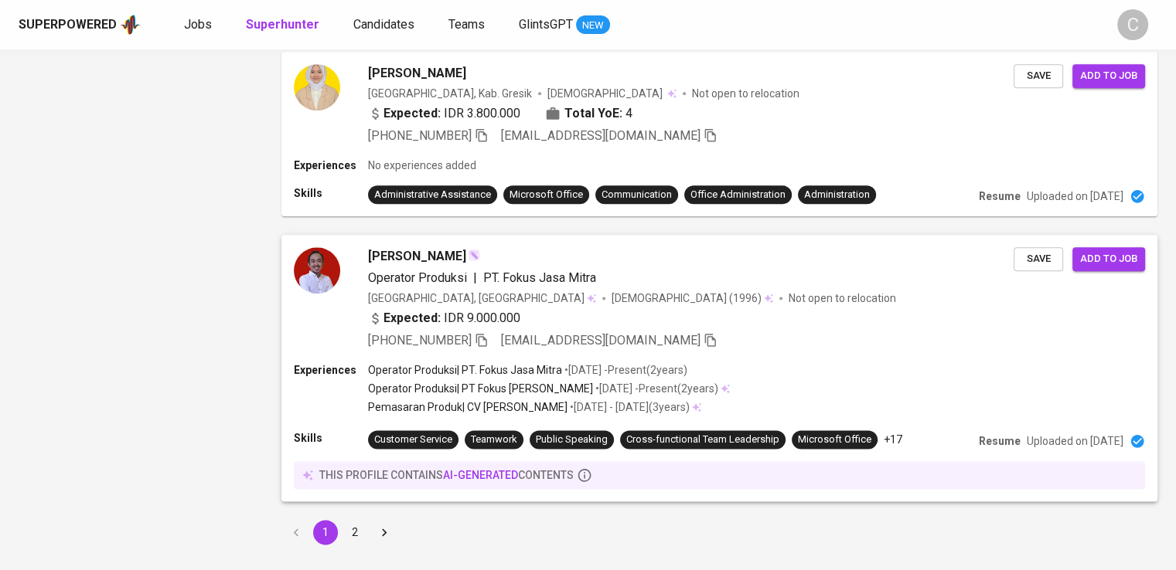
scroll to position [1913, 0]
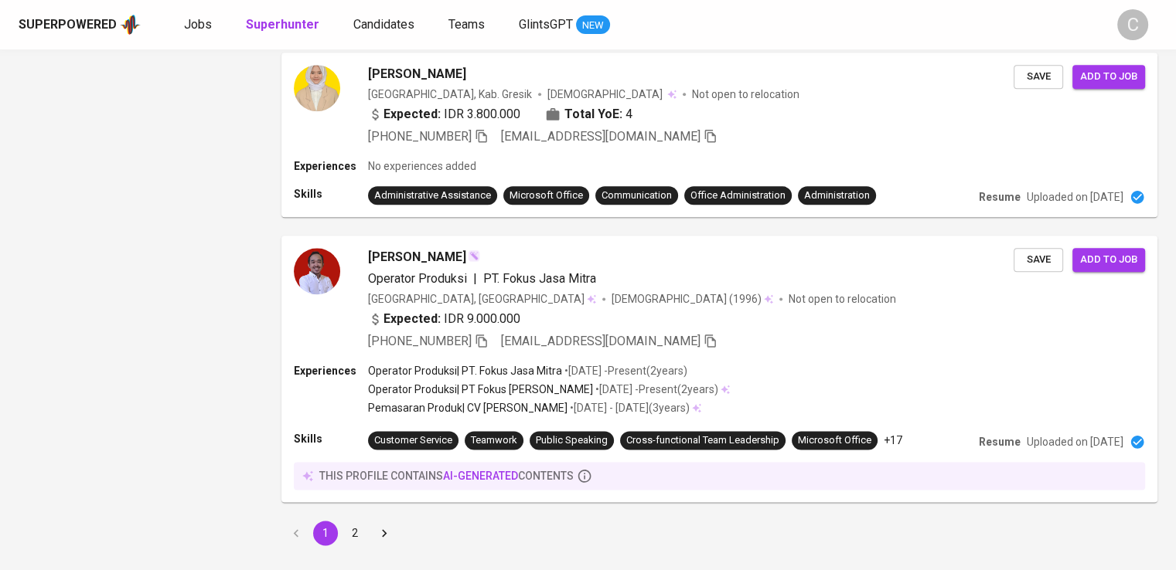
click at [361, 525] on button "2" at bounding box center [354, 533] width 25 height 25
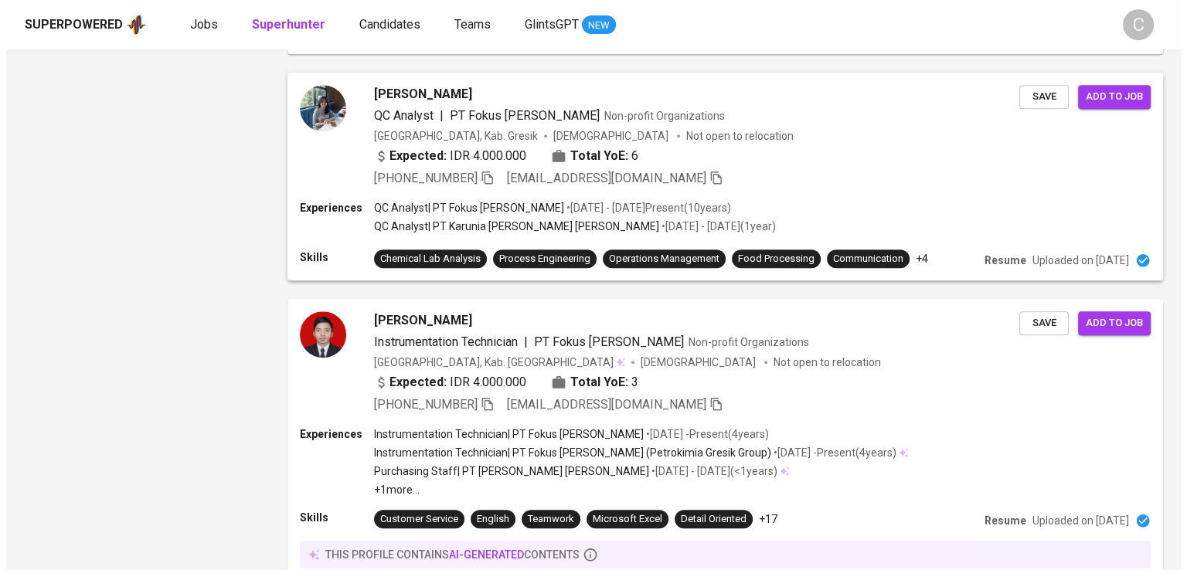
scroll to position [1427, 0]
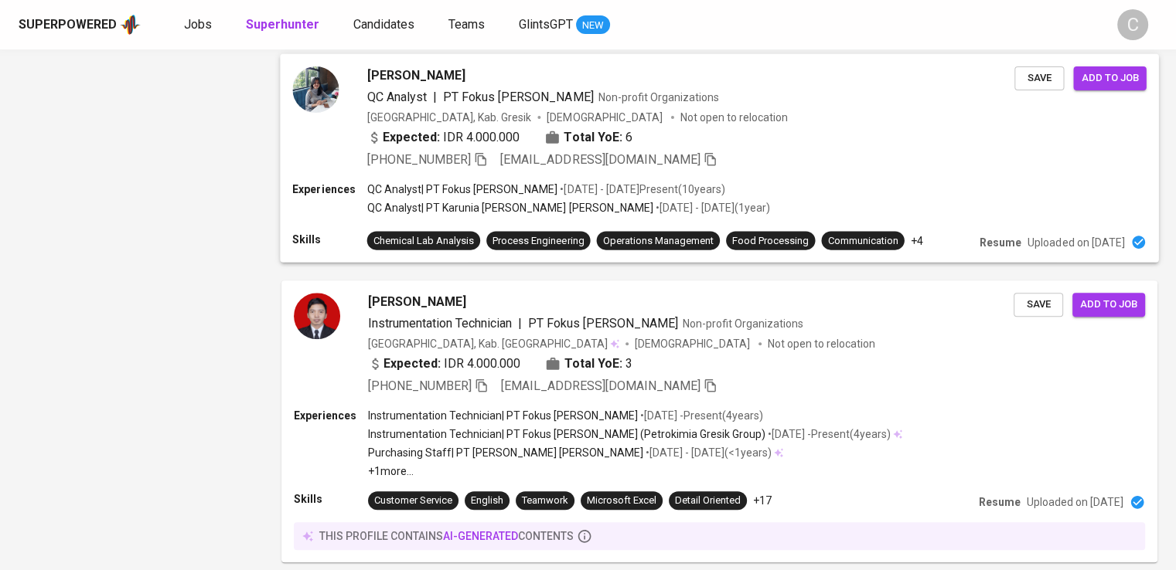
click at [499, 216] on p "QC Analyst | PT Karunia [PERSON_NAME] [PERSON_NAME]" at bounding box center [510, 207] width 286 height 15
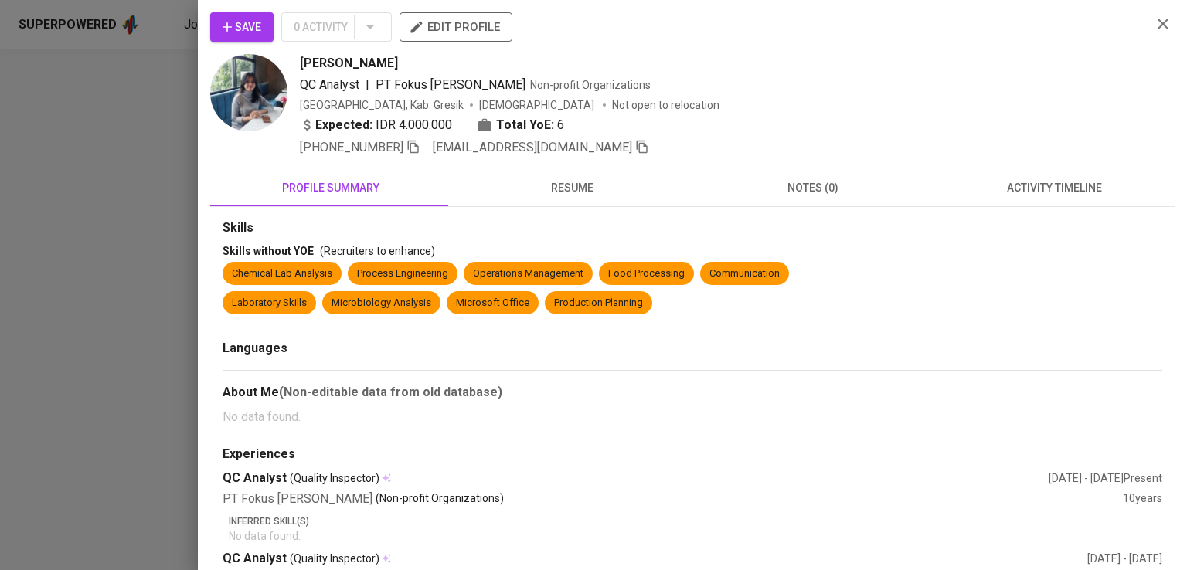
click at [900, 47] on div "Save 0 Activity edit profile" at bounding box center [674, 33] width 929 height 42
click at [421, 152] on icon "button" at bounding box center [414, 147] width 14 height 14
click at [142, 230] on div at bounding box center [593, 285] width 1187 height 570
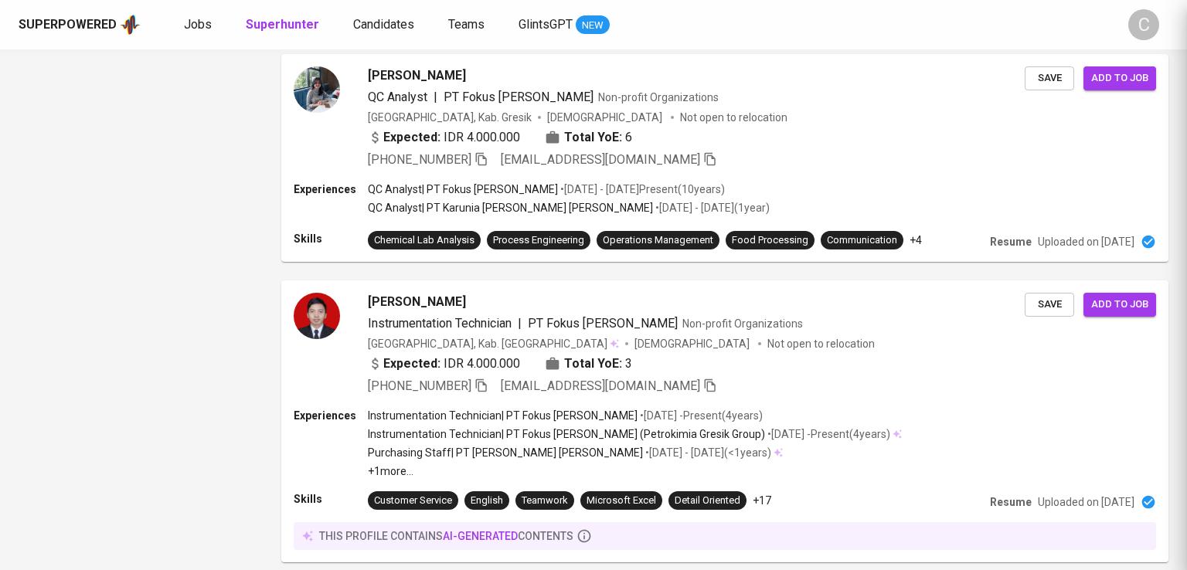
click at [142, 230] on div at bounding box center [593, 285] width 1187 height 570
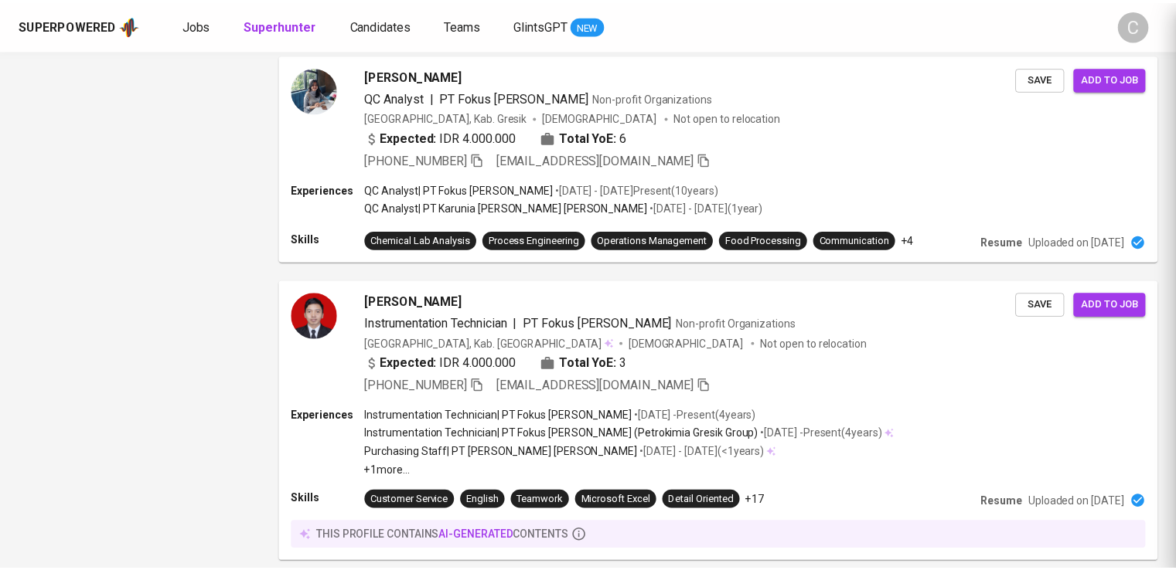
scroll to position [0, 0]
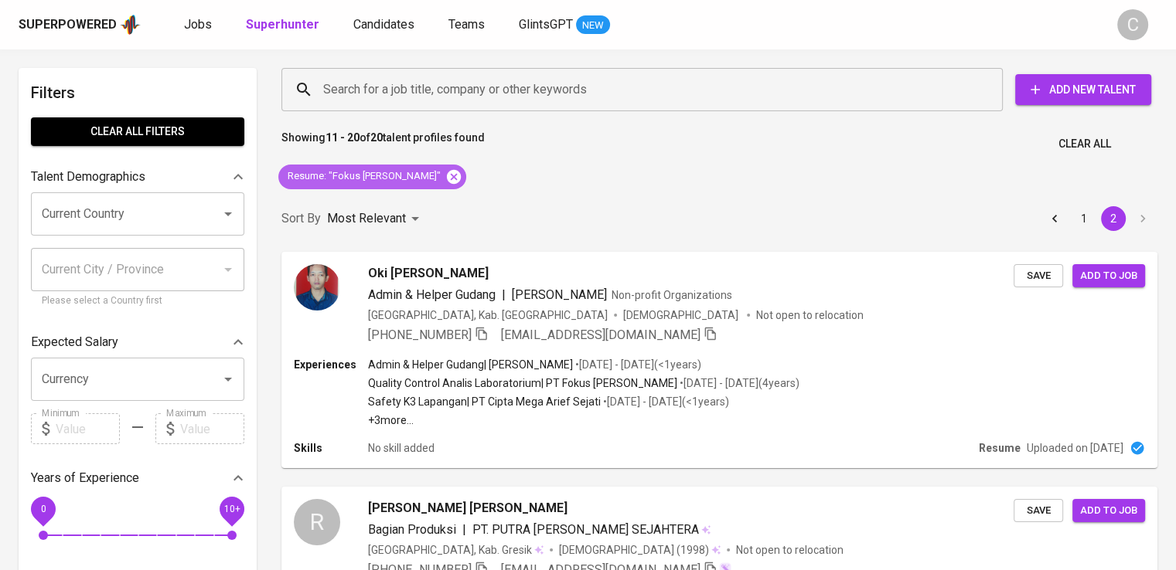
click at [447, 177] on icon at bounding box center [454, 176] width 14 height 14
click at [510, 98] on input "Search for a job title, company or other keywords" at bounding box center [645, 89] width 653 height 29
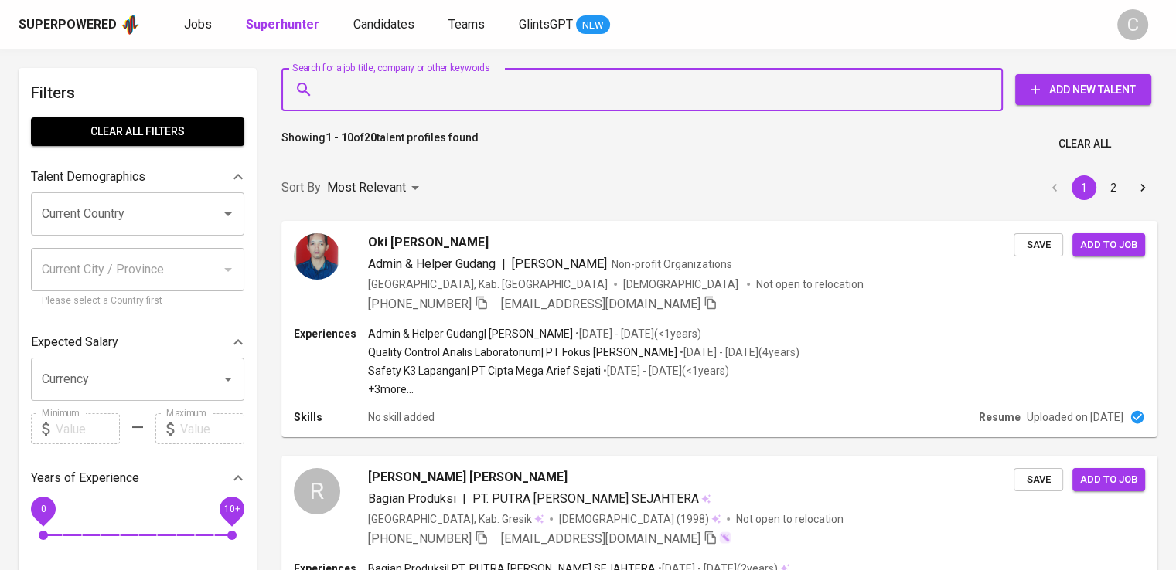
click at [538, 95] on input "Search for a job title, company or other keywords" at bounding box center [645, 89] width 653 height 29
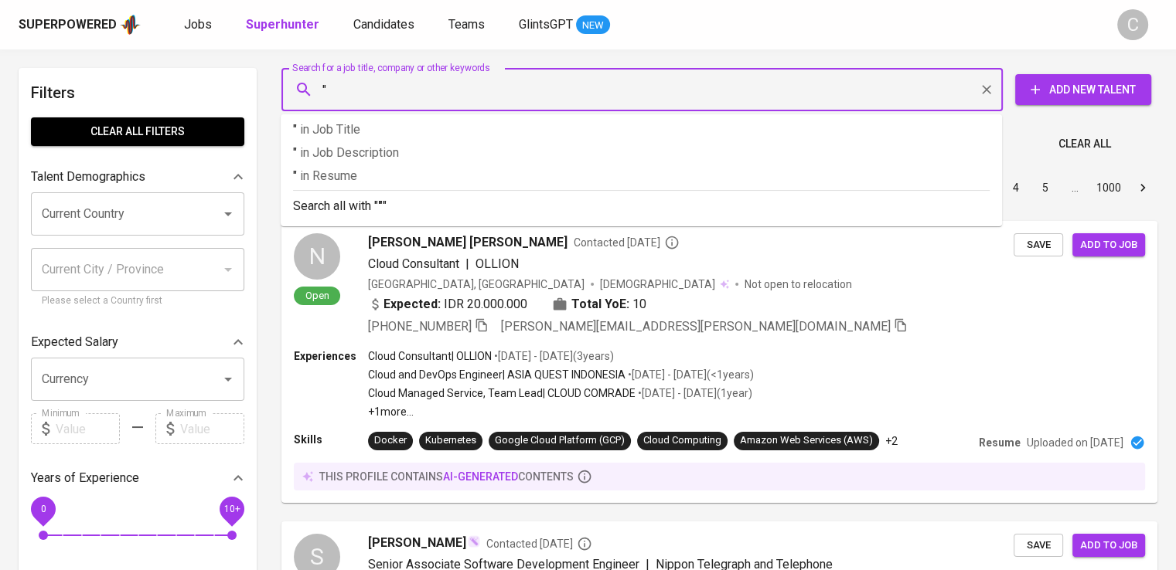
paste input "PT Food Station Tjipinang Jaya"
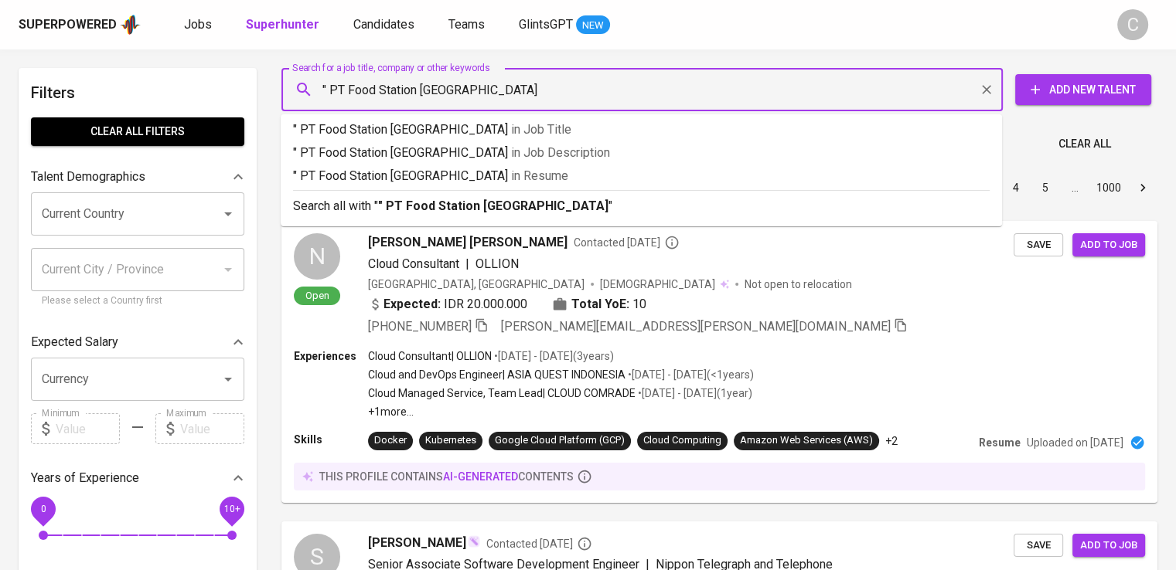
click at [348, 90] on input "" PT Food Station Tjipinang Jaya" at bounding box center [645, 89] width 653 height 29
click at [489, 88] on input ""Food Station Tjipinang Jaya" at bounding box center [645, 89] width 653 height 29
type input ""Food Station Tjipinang Jaya""
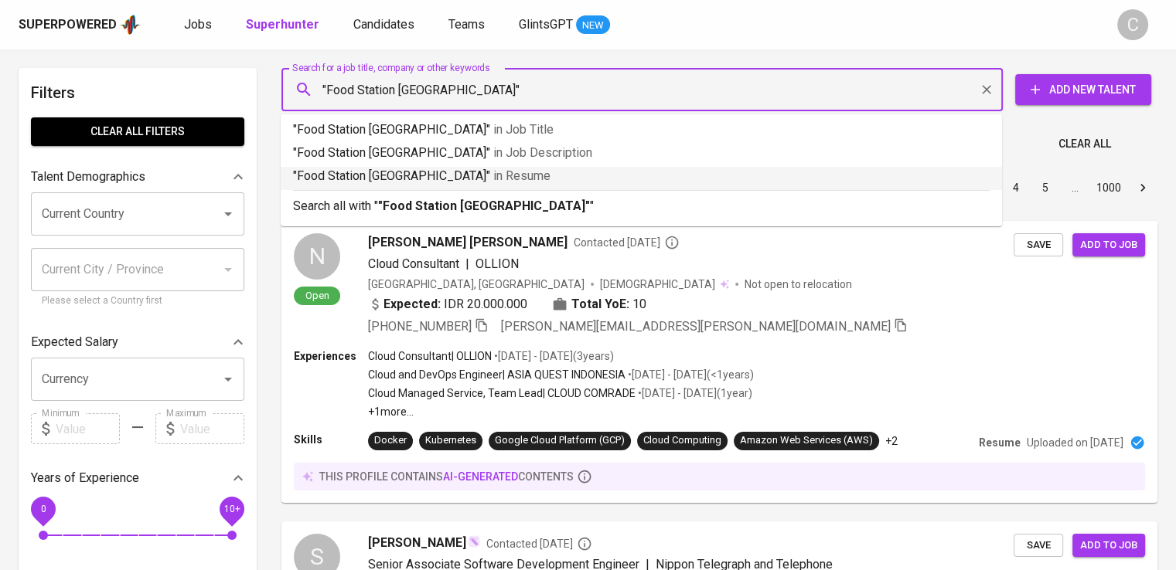
click at [513, 171] on span "in [GEOGRAPHIC_DATA]" at bounding box center [521, 176] width 57 height 15
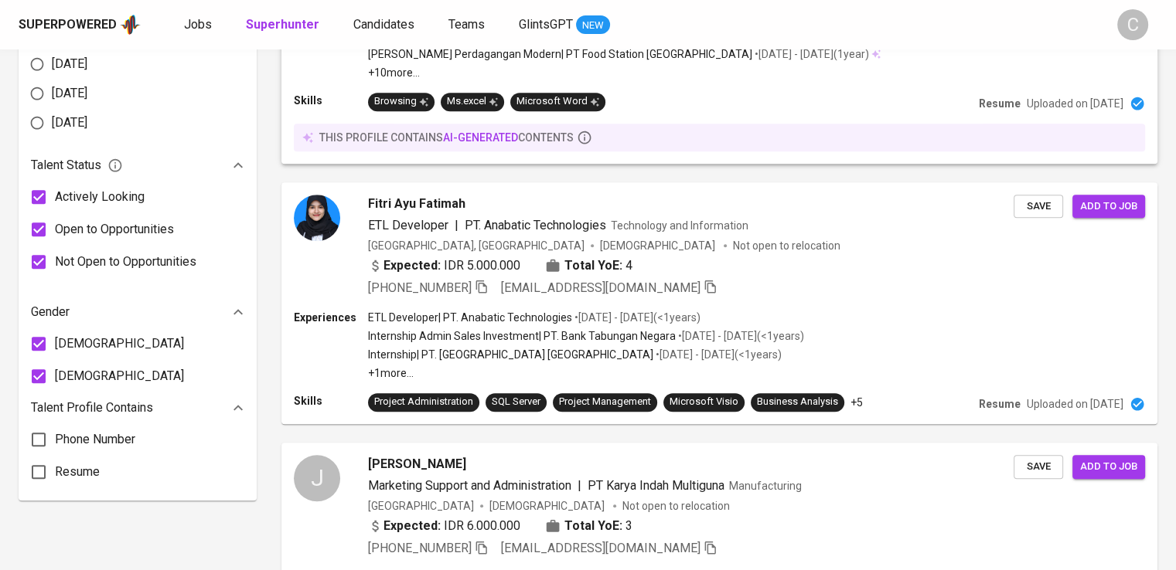
scroll to position [615, 0]
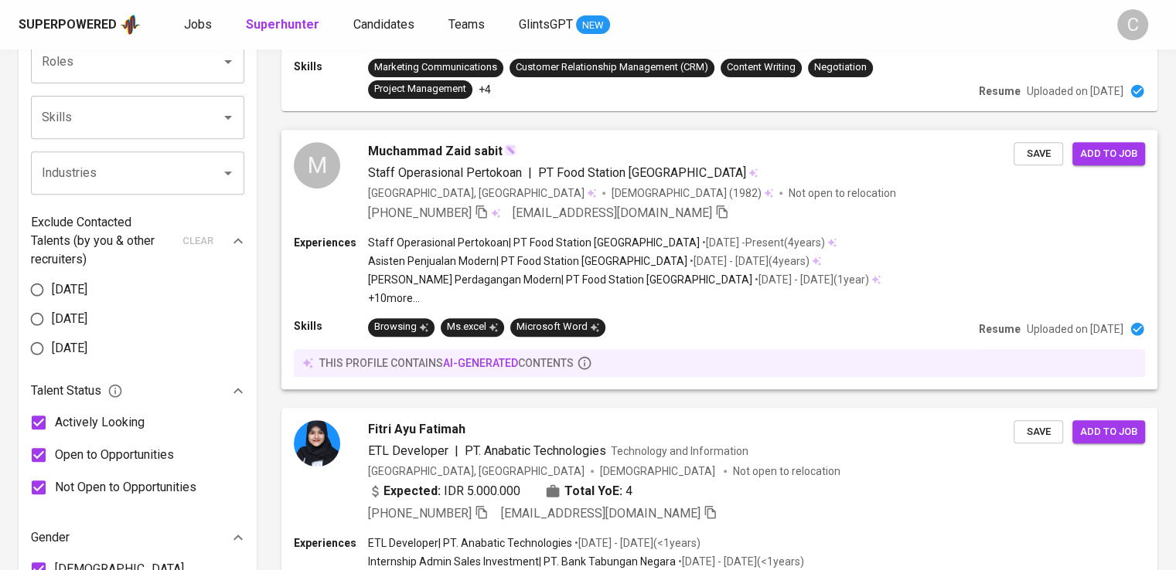
click at [724, 264] on p "• Dec 2016 - Dec 2020 ( 4 years )" at bounding box center [748, 261] width 122 height 15
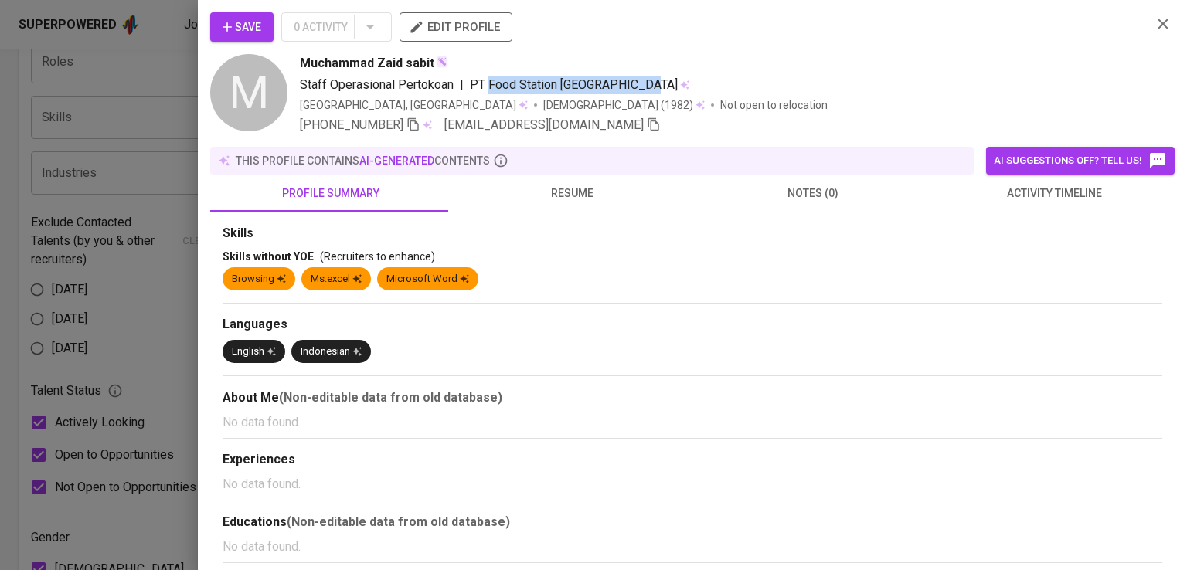
drag, startPoint x: 640, startPoint y: 89, endPoint x: 488, endPoint y: 91, distance: 152.3
click at [488, 91] on span "PT Food Station [GEOGRAPHIC_DATA]" at bounding box center [574, 84] width 208 height 15
copy span "Food Station Tjipinang Jaya"
click at [673, 121] on div "+62 817-0115-663 marvinmarvel23@gmail.com" at bounding box center [720, 125] width 840 height 19
click at [676, 69] on div "Muchammad Zaid sabit" at bounding box center [720, 63] width 840 height 19
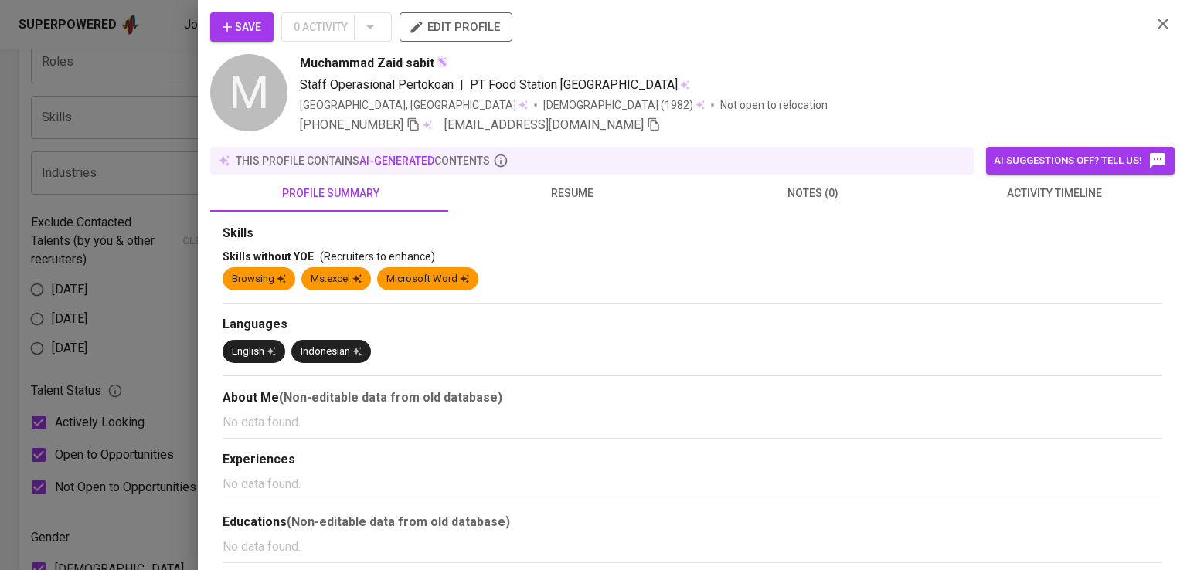
click at [921, 13] on div "Save 0 Activity edit profile" at bounding box center [674, 33] width 929 height 42
click at [408, 128] on icon "button" at bounding box center [414, 125] width 14 height 14
click at [67, 67] on div at bounding box center [593, 285] width 1187 height 570
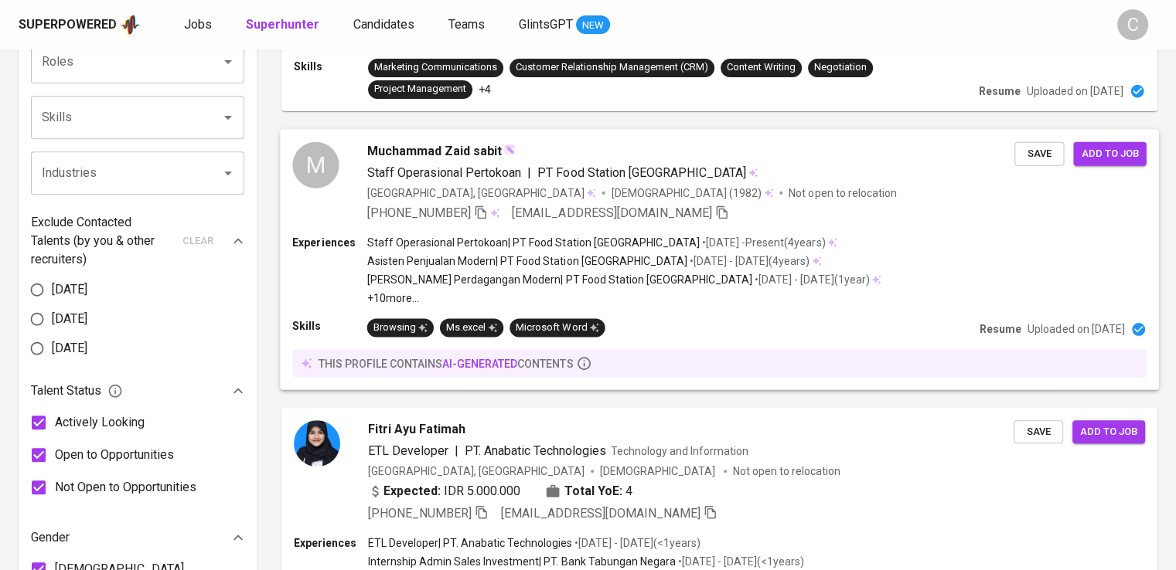
scroll to position [0, 0]
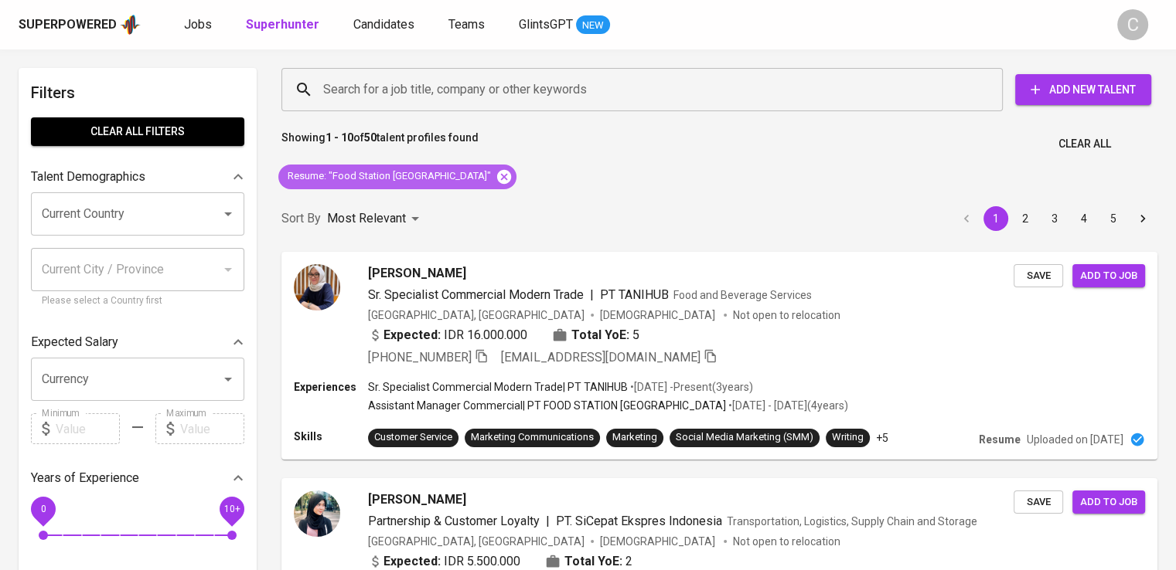
click at [497, 174] on icon at bounding box center [504, 176] width 14 height 14
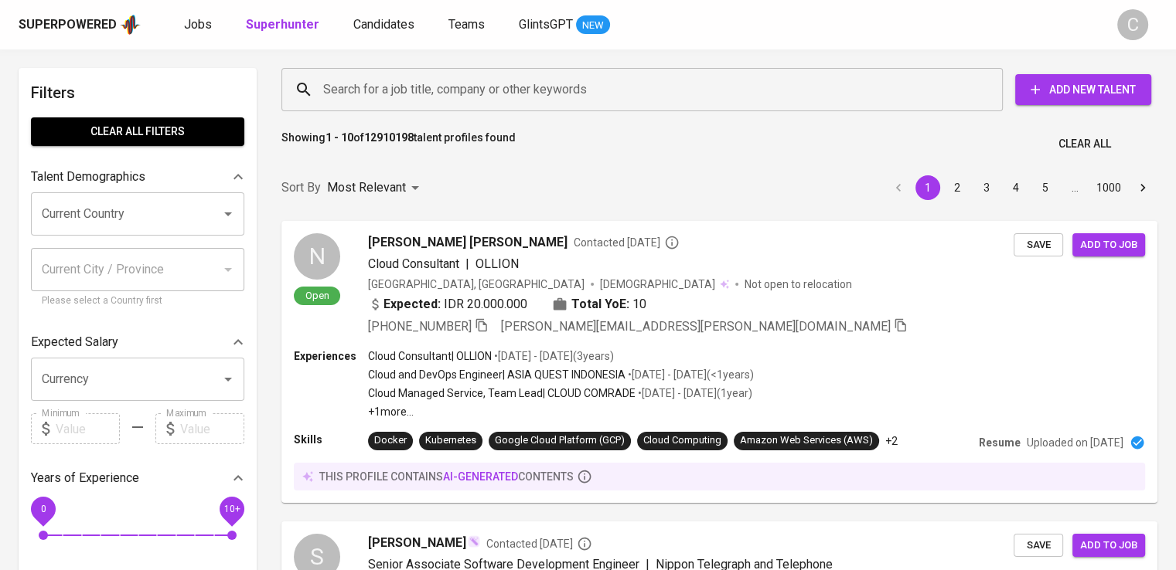
click at [467, 93] on input "Search for a job title, company or other keywords" at bounding box center [645, 89] width 653 height 29
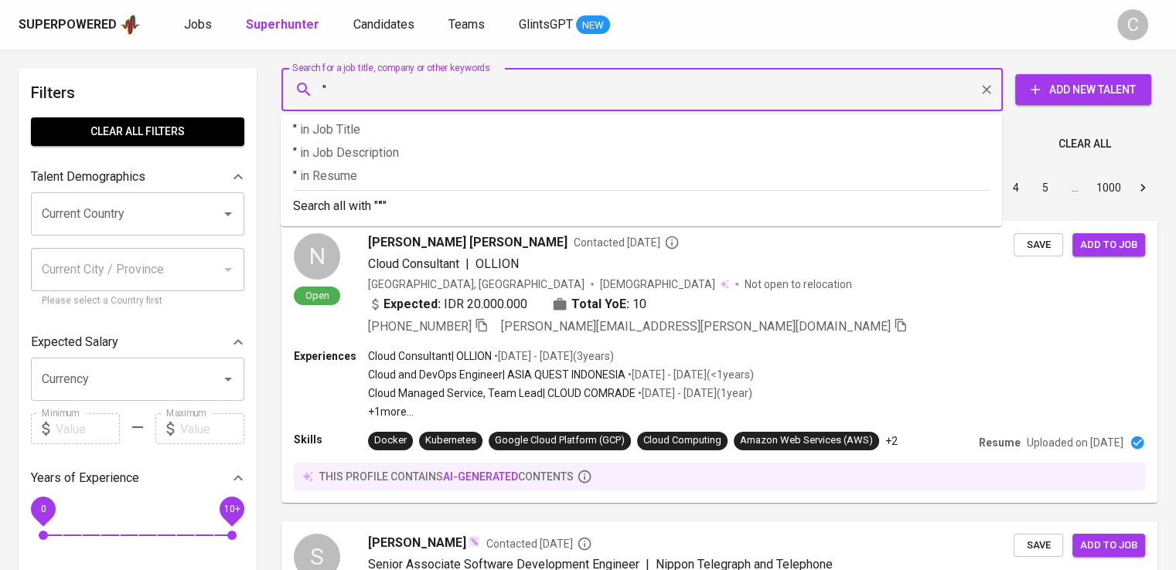
paste input "Indonesia Chemi-Con"
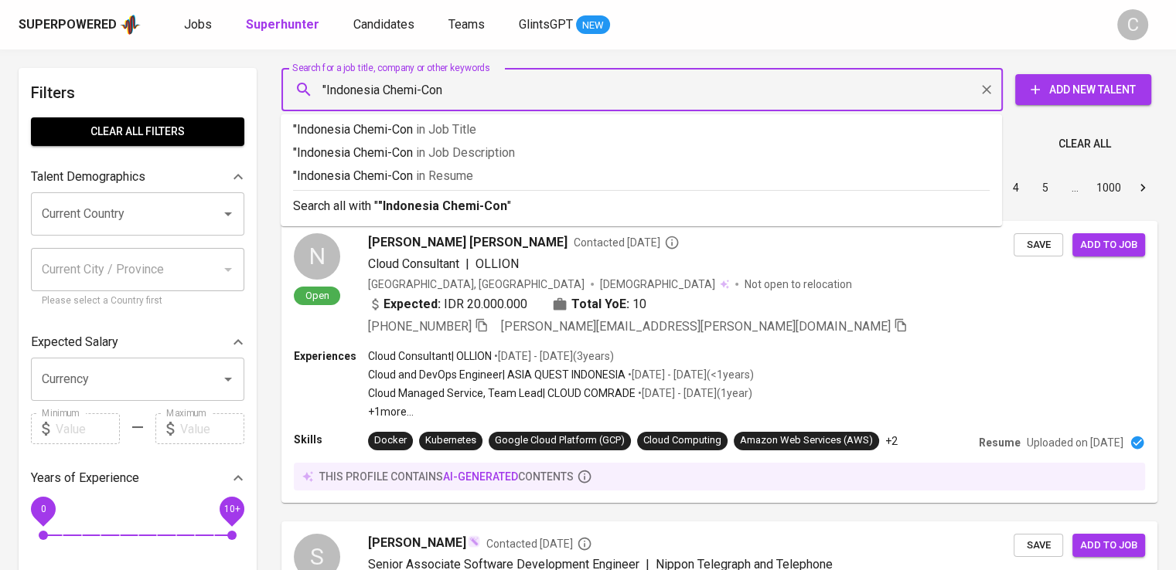
type input ""Indonesia Chemi-Con""
click at [504, 172] on p ""Indonesia Chemi-Con" in Resume" at bounding box center [641, 176] width 696 height 19
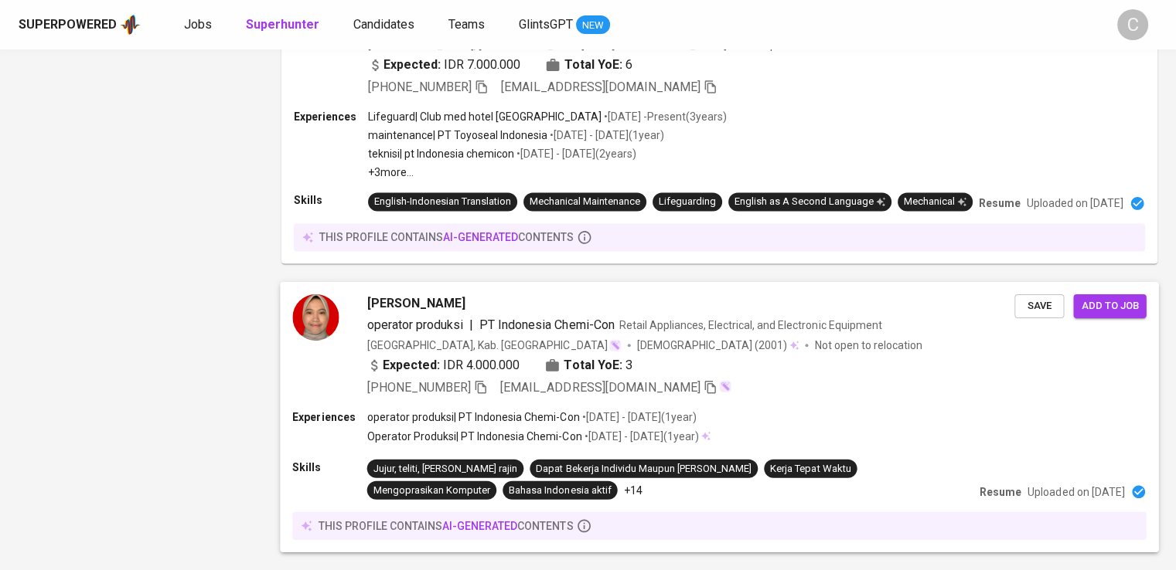
scroll to position [2399, 0]
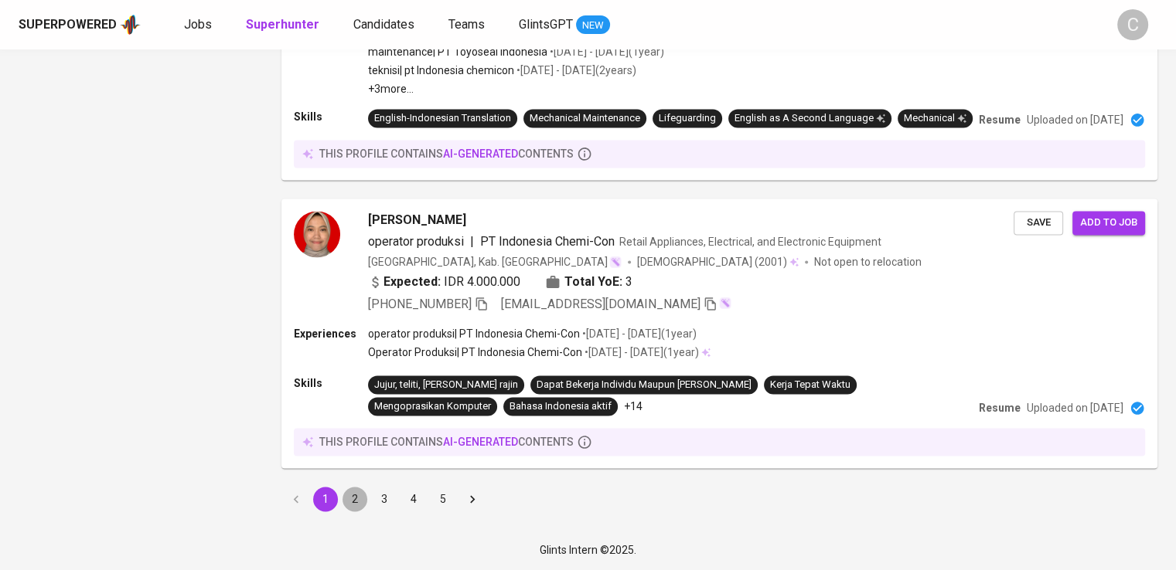
click at [342, 502] on button "2" at bounding box center [354, 499] width 25 height 25
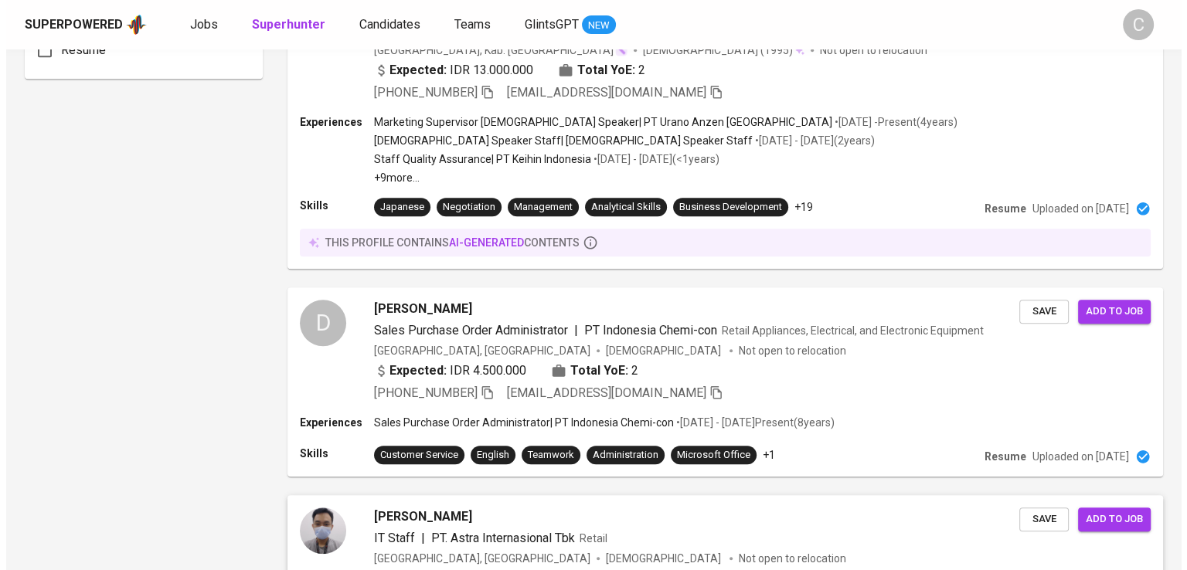
scroll to position [1264, 0]
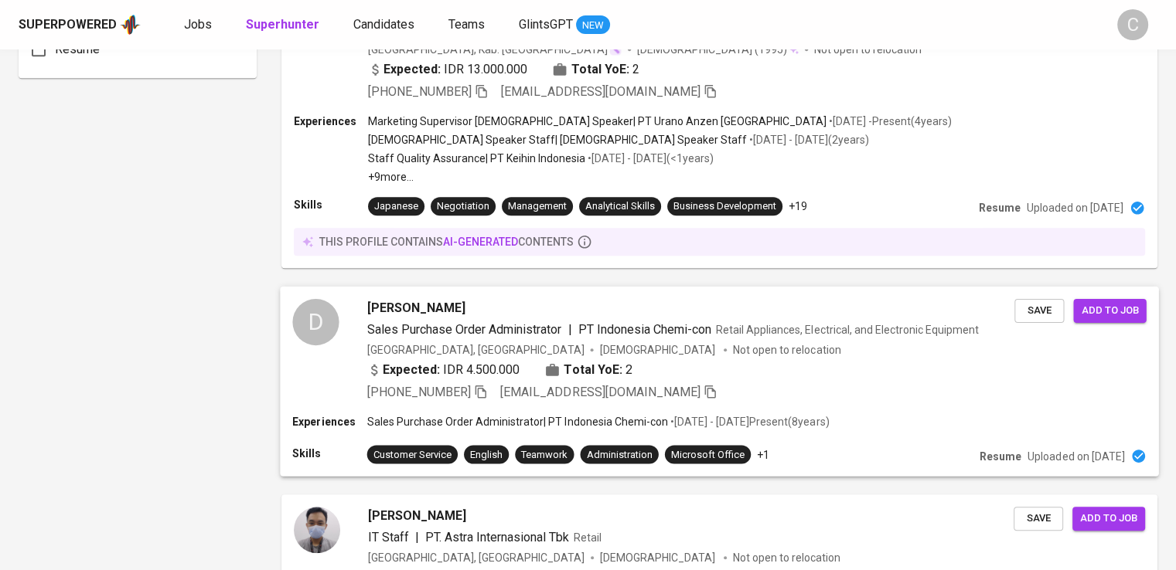
click at [667, 382] on div "D Dian Hayyuni Sales Purchase Order Administrator | PT Indonesia Chemi-con Reta…" at bounding box center [719, 350] width 878 height 128
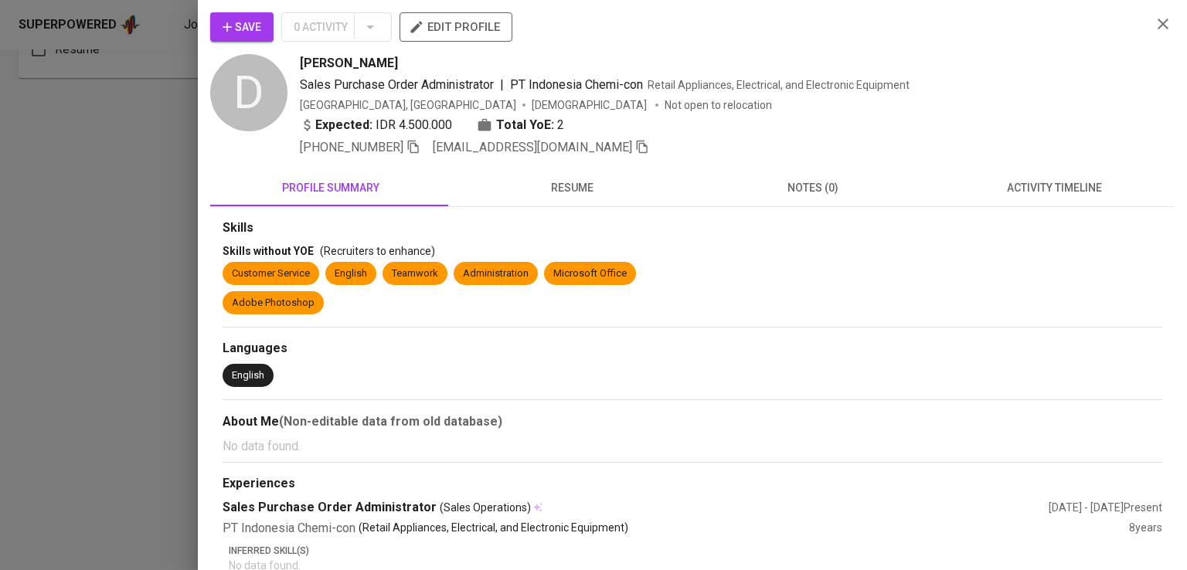
click at [1075, 87] on div "Sales Purchase Order Administrator | PT Indonesia Chemi-con Retail Appliances, …" at bounding box center [720, 85] width 840 height 19
click at [417, 152] on icon "button" at bounding box center [414, 147] width 14 height 14
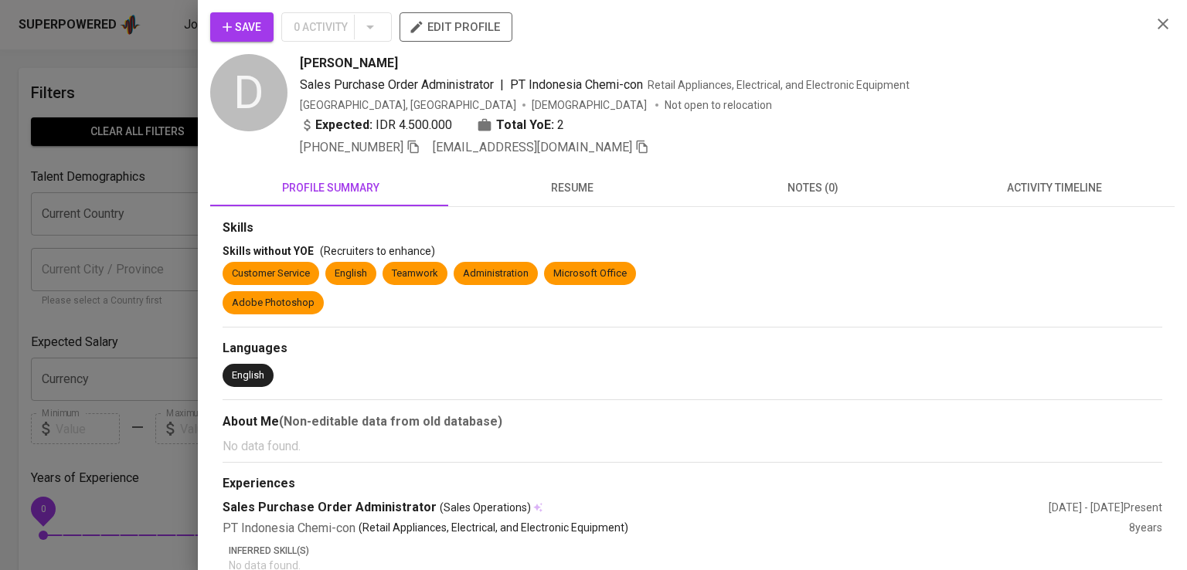
scroll to position [1264, 0]
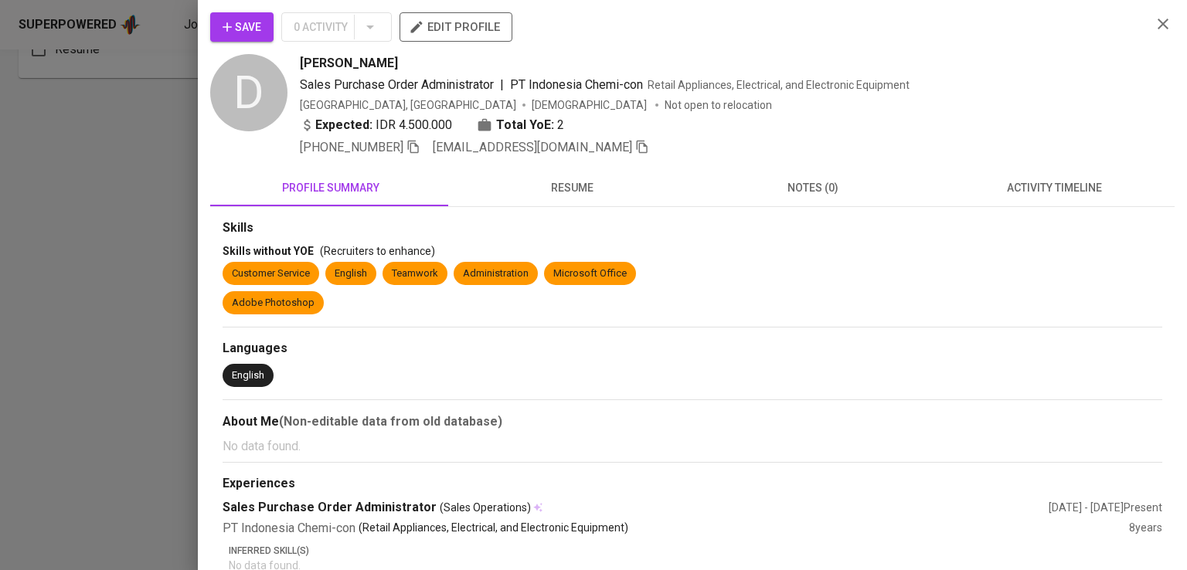
click at [414, 155] on span "[PHONE_NUMBER]" at bounding box center [360, 147] width 121 height 19
click at [417, 153] on icon "button" at bounding box center [414, 147] width 14 height 14
click at [748, 124] on div "Expected: IDR 4.500.000 Total YoE: 2" at bounding box center [720, 127] width 840 height 22
click at [93, 380] on div at bounding box center [593, 285] width 1187 height 570
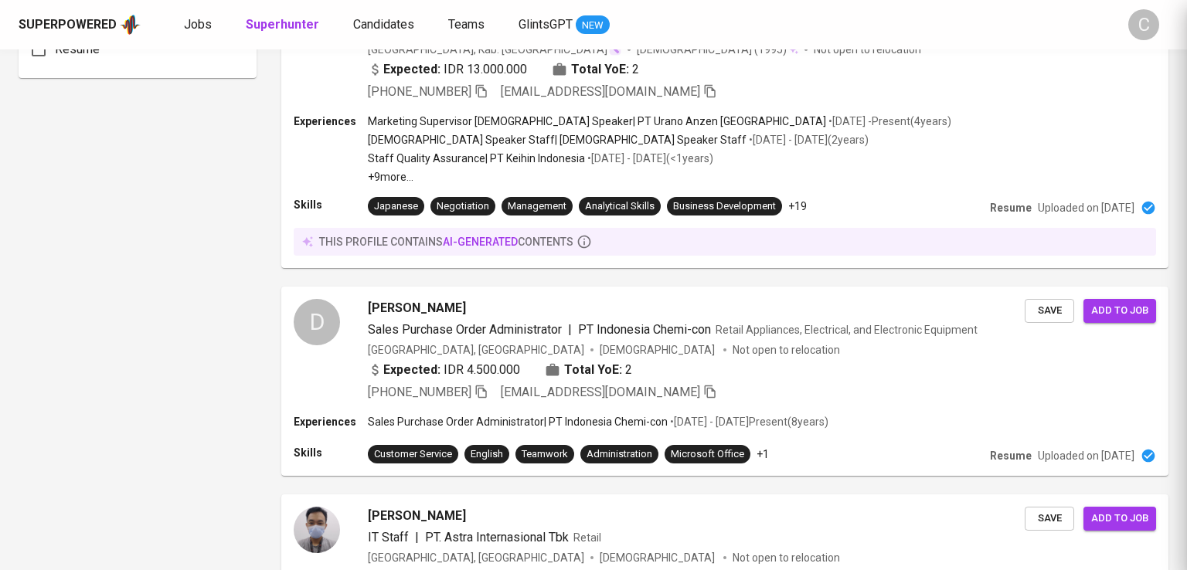
click at [93, 380] on div at bounding box center [593, 285] width 1187 height 570
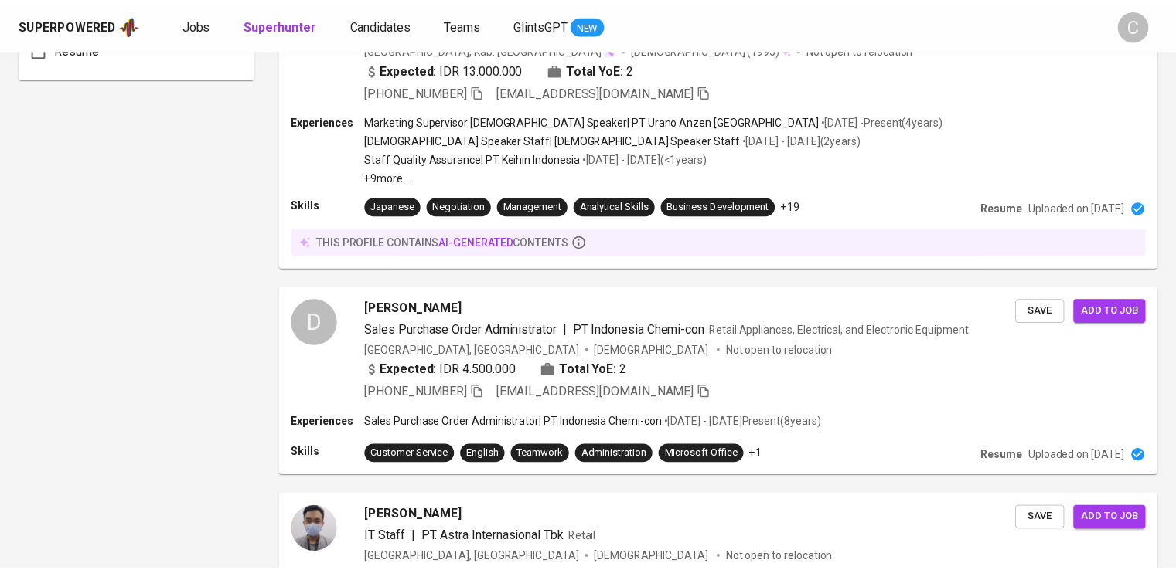
scroll to position [0, 0]
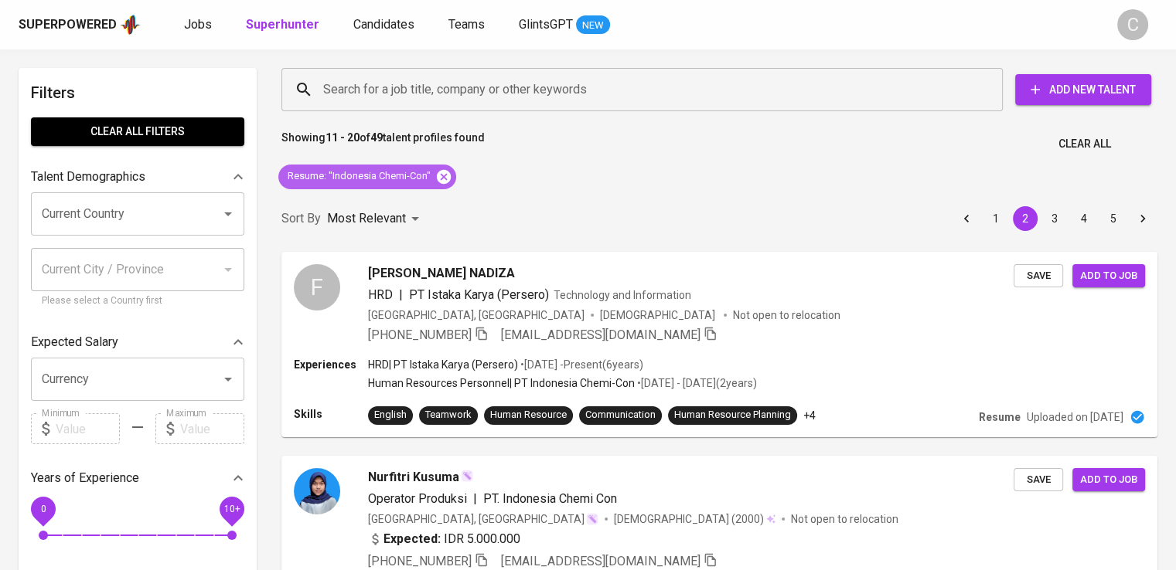
click at [439, 175] on icon at bounding box center [444, 176] width 14 height 14
click at [439, 196] on div "Sort By Most Relevant MOST_RELEVANT 1 2 3 4 5" at bounding box center [719, 219] width 894 height 47
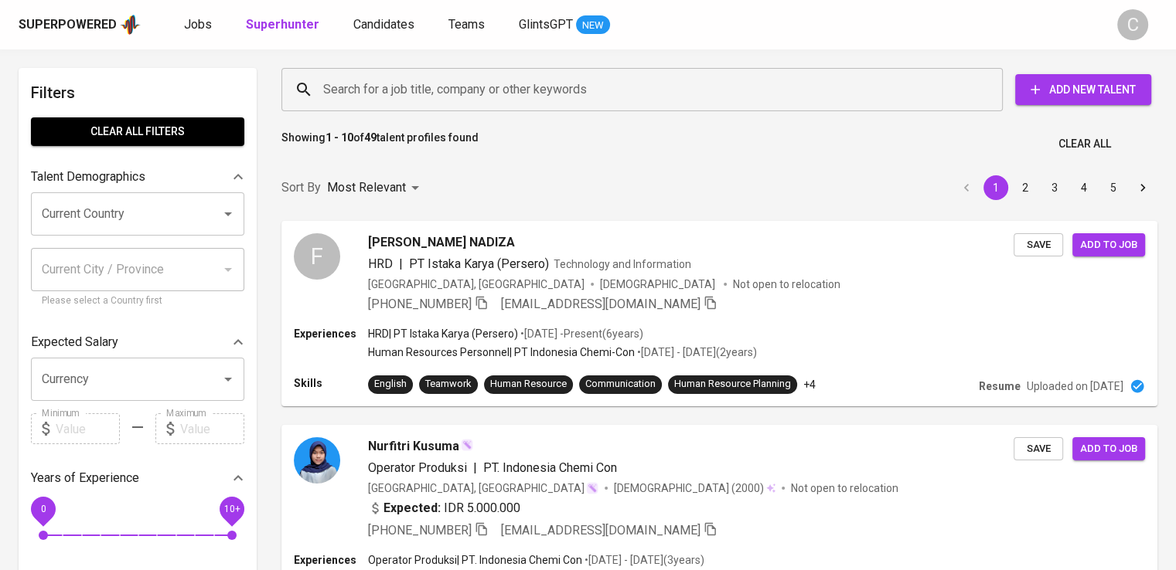
click at [405, 81] on input "Search for a job title, company or other keywords" at bounding box center [645, 89] width 653 height 29
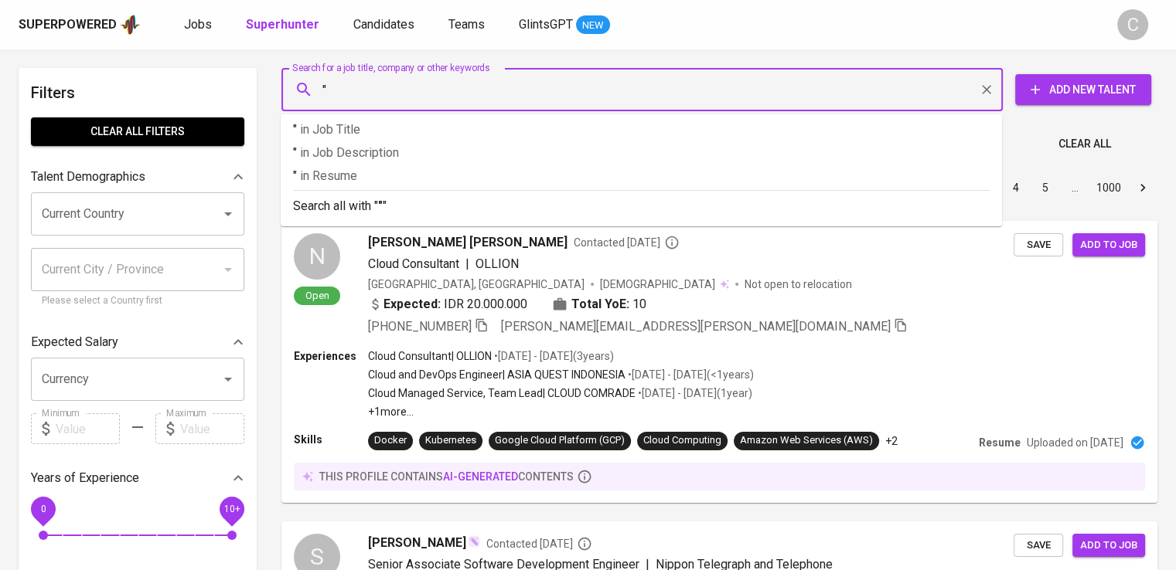
paste input "[GEOGRAPHIC_DATA]"
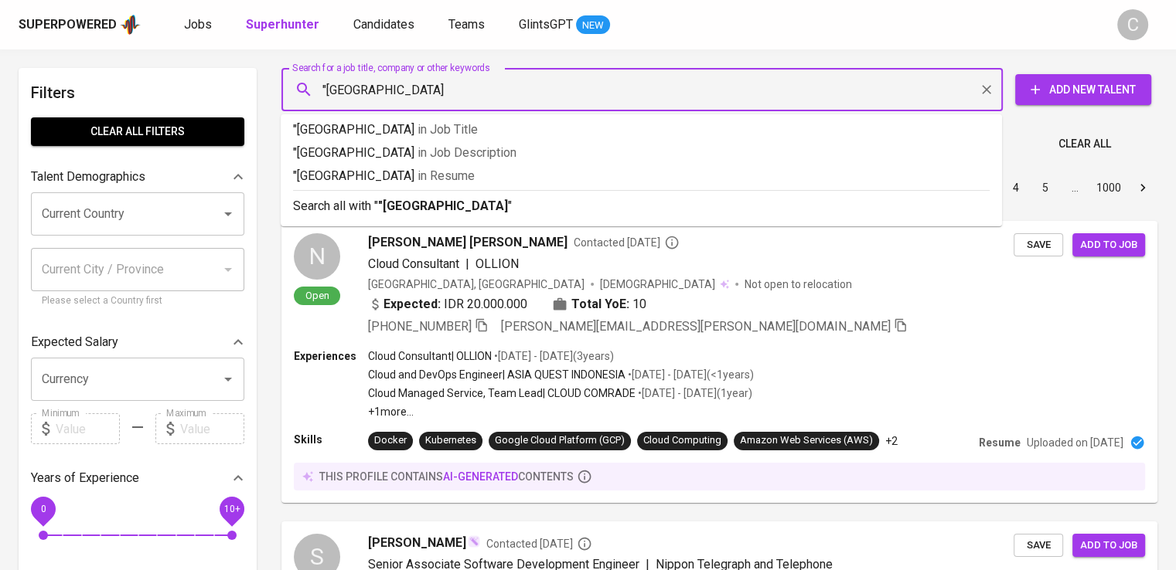
type input ""[GEOGRAPHIC_DATA]""
click at [455, 169] on span "in [GEOGRAPHIC_DATA]" at bounding box center [449, 176] width 57 height 15
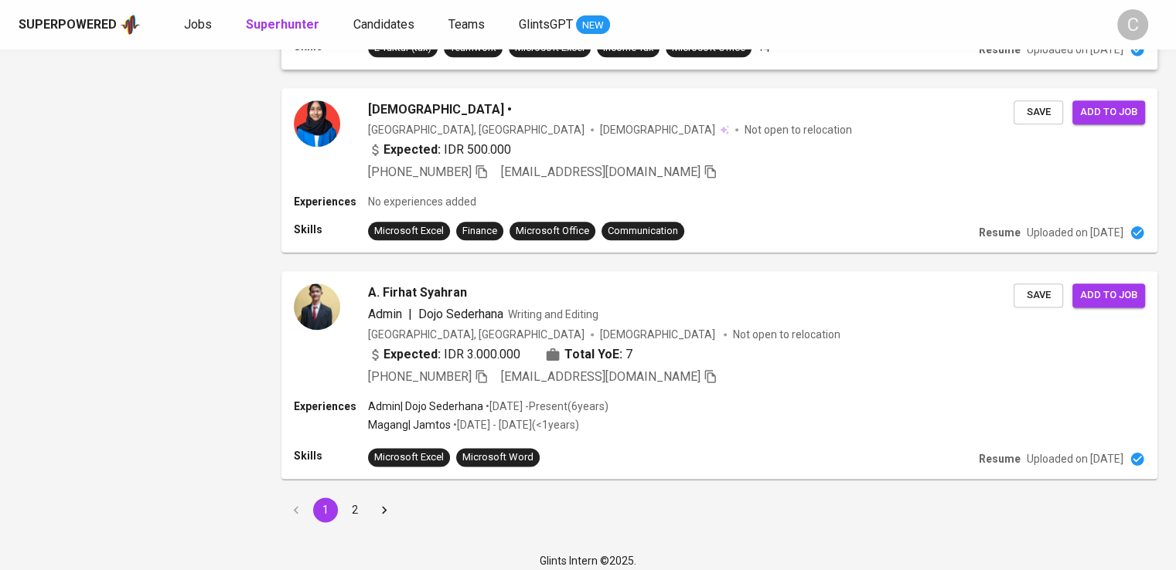
scroll to position [1922, 0]
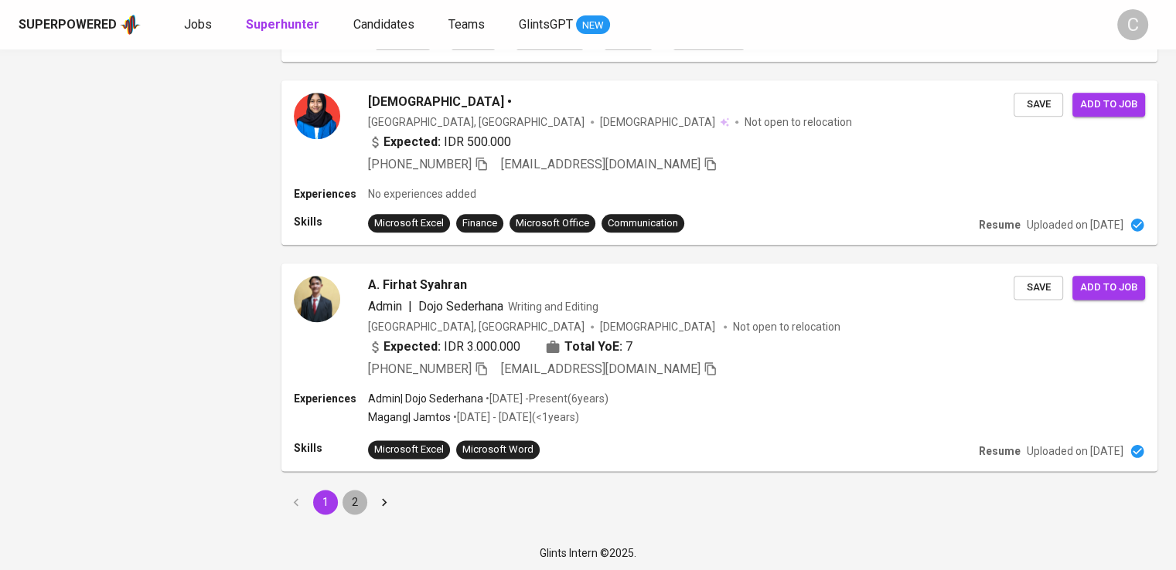
click at [346, 495] on button "2" at bounding box center [354, 502] width 25 height 25
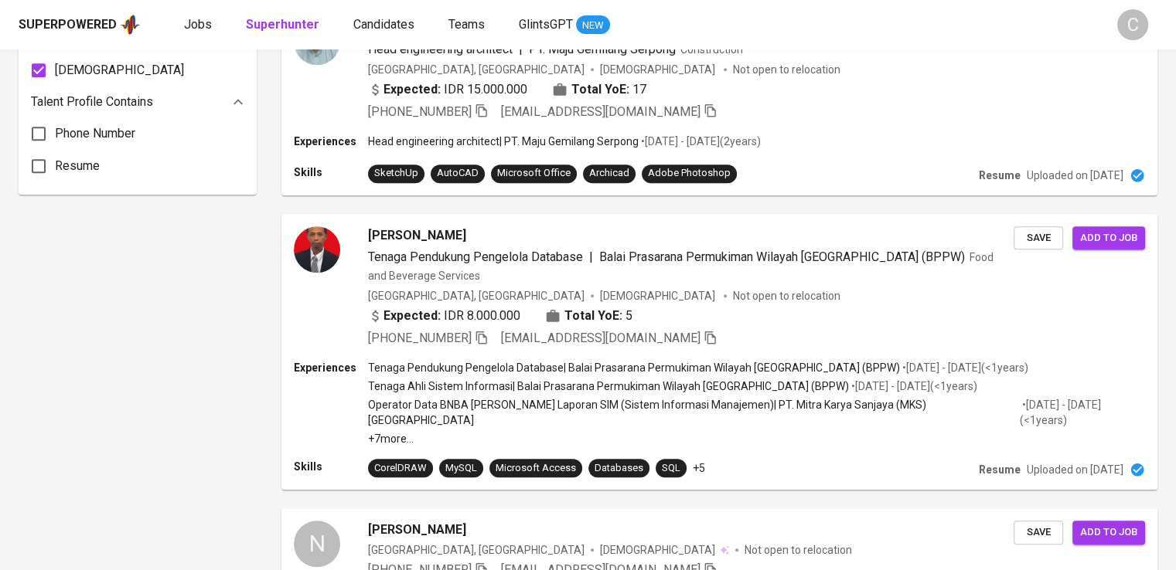
scroll to position [1309, 0]
